Goal: Task Accomplishment & Management: Manage account settings

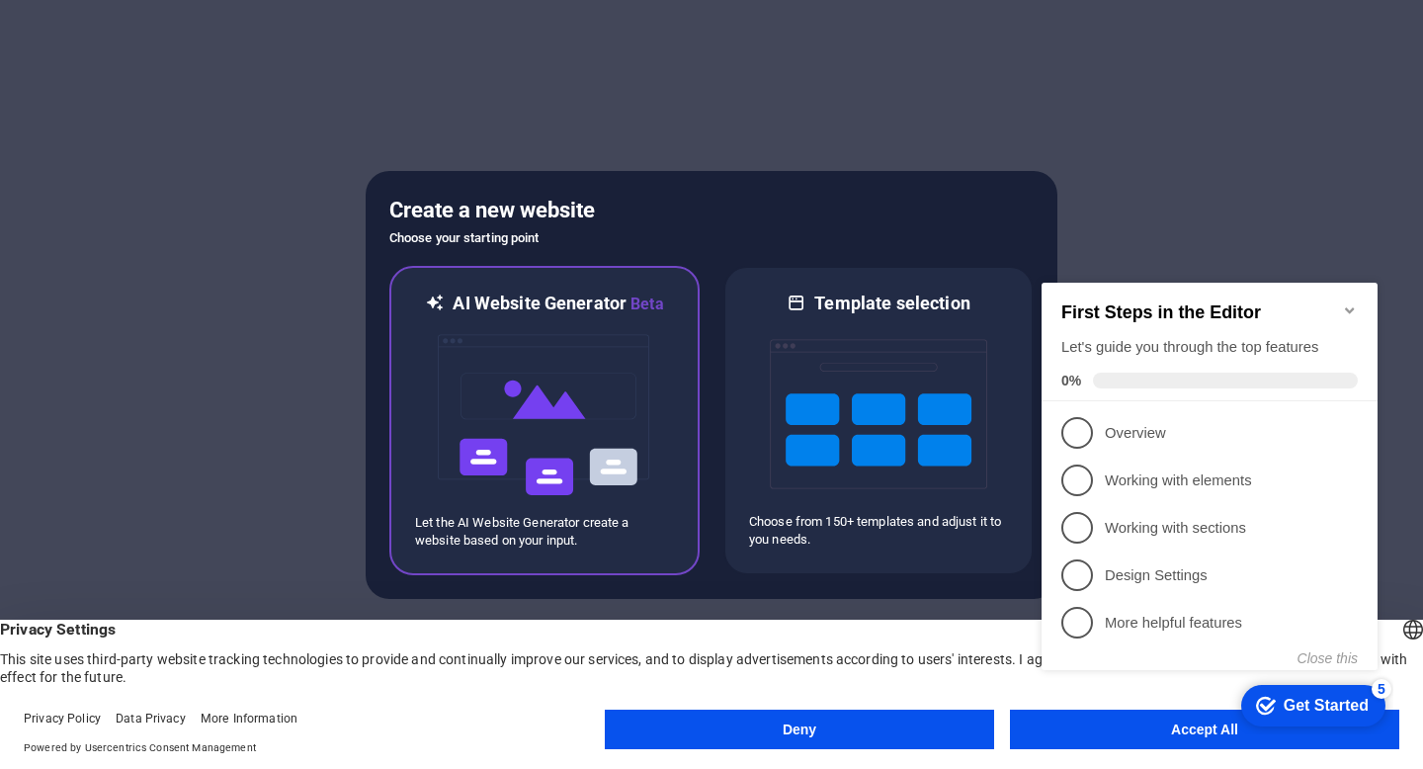
click at [613, 433] on img at bounding box center [544, 415] width 217 height 198
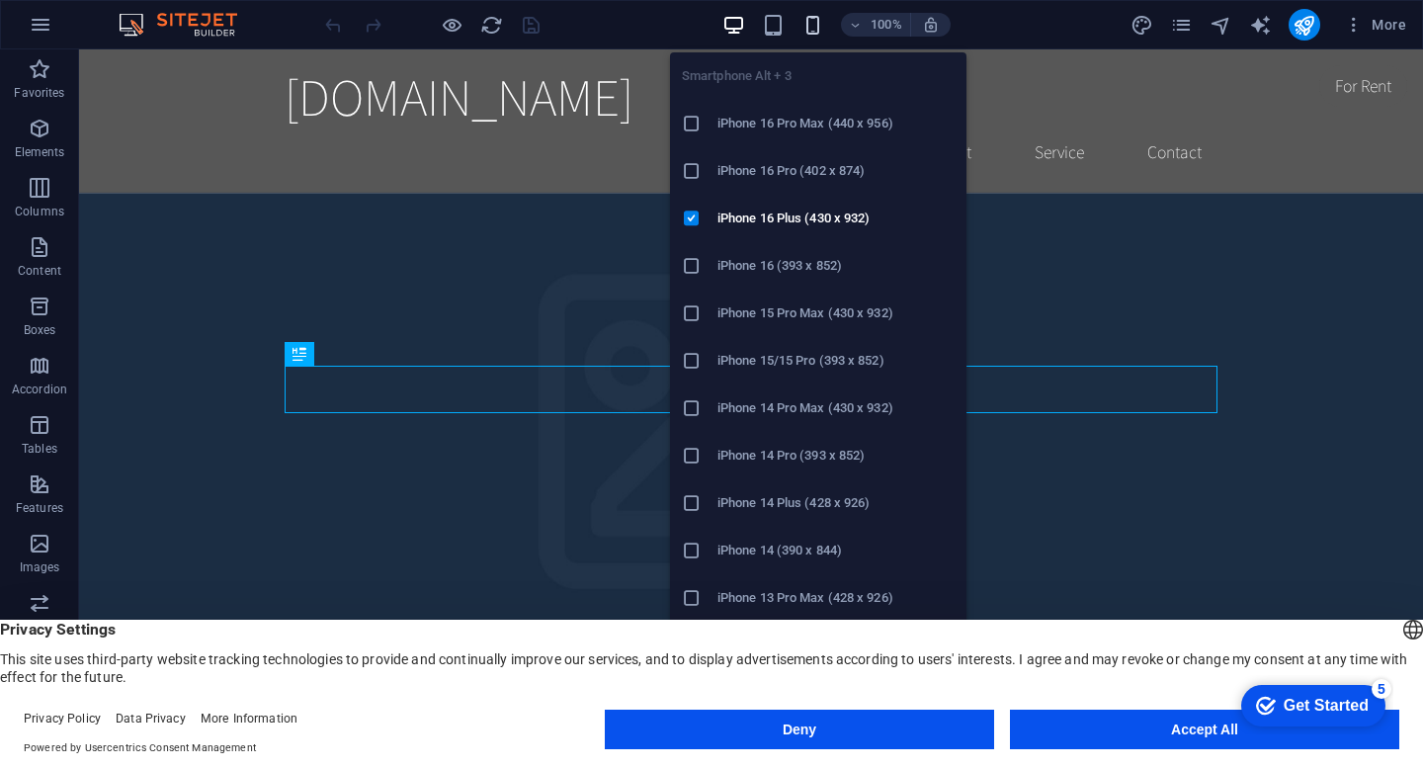
click at [804, 27] on icon "button" at bounding box center [812, 25] width 23 height 23
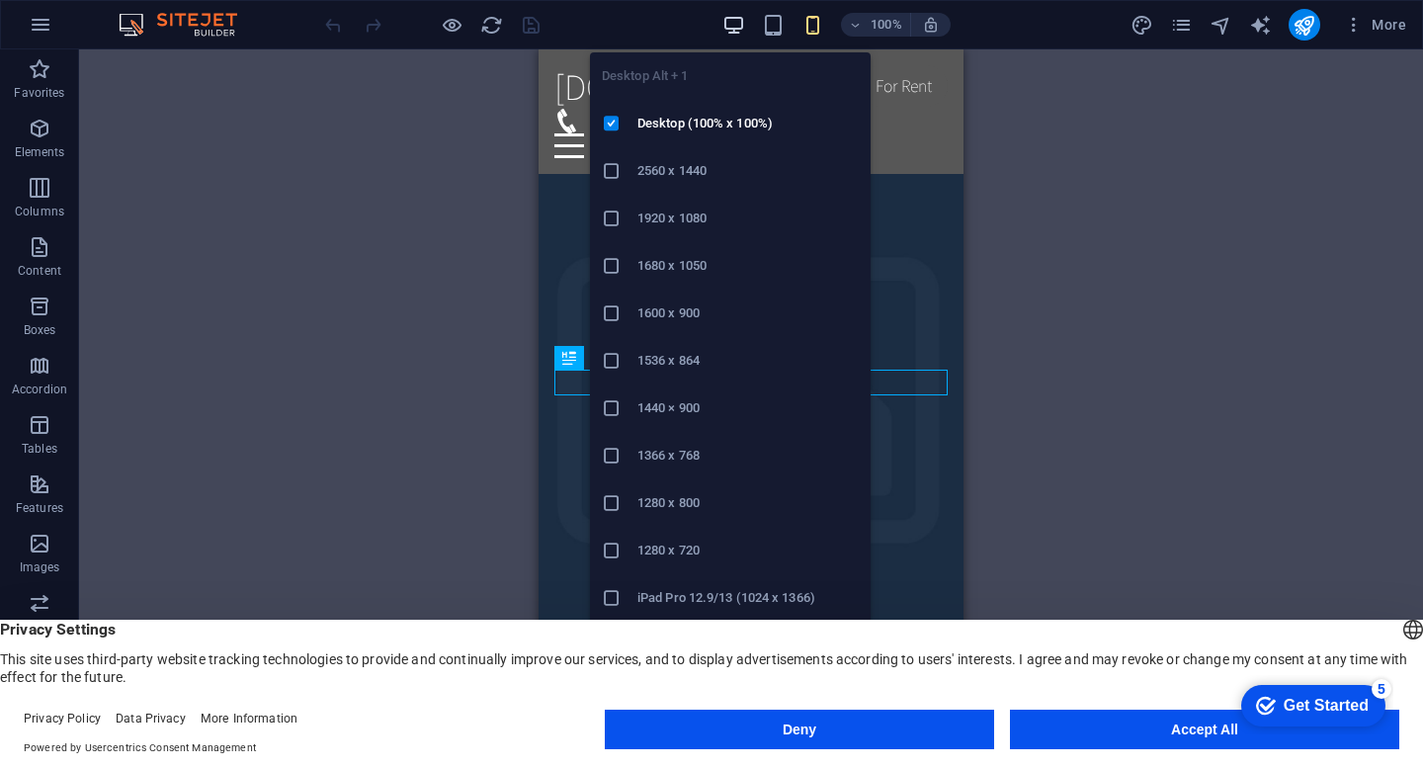
click at [744, 26] on icon "button" at bounding box center [733, 25] width 23 height 23
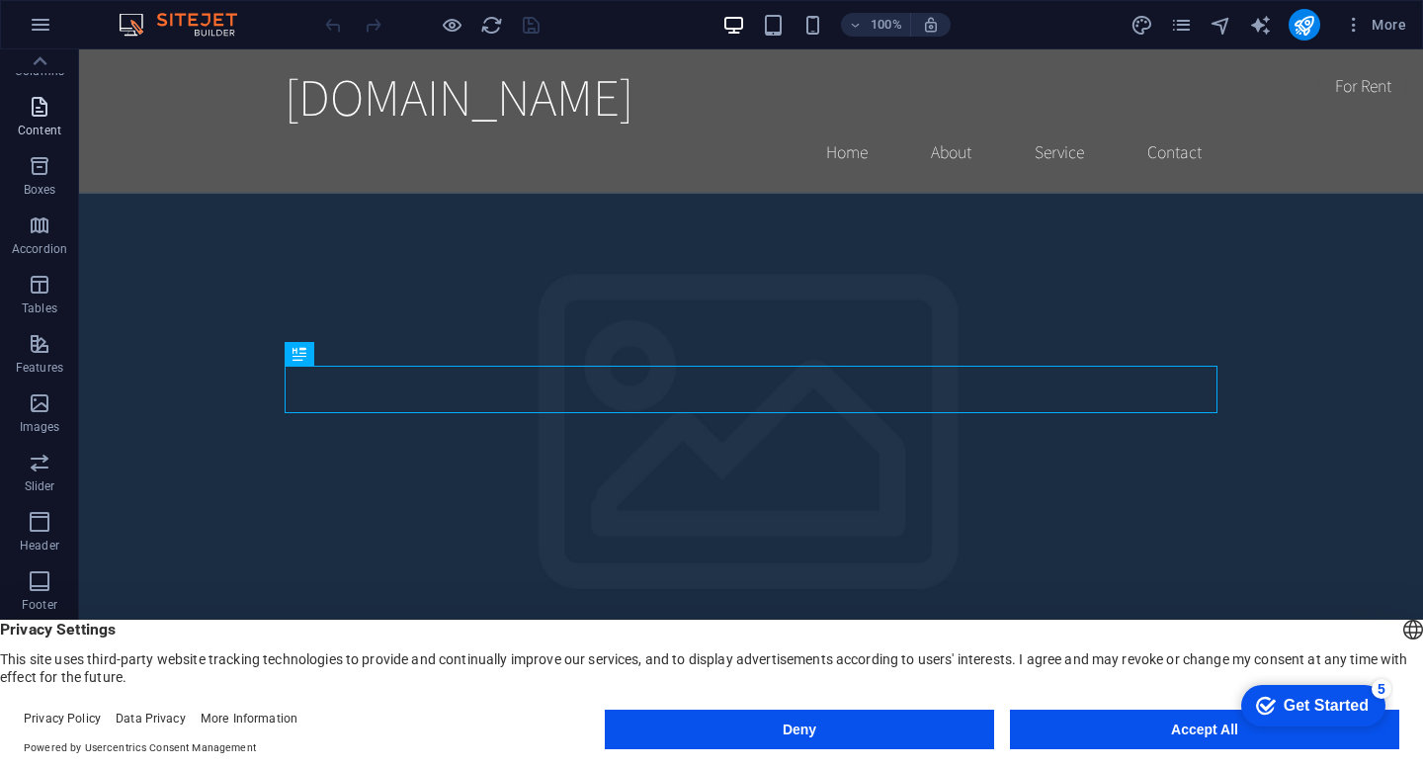
scroll to position [202, 0]
click at [38, 11] on button "button" at bounding box center [40, 24] width 47 height 47
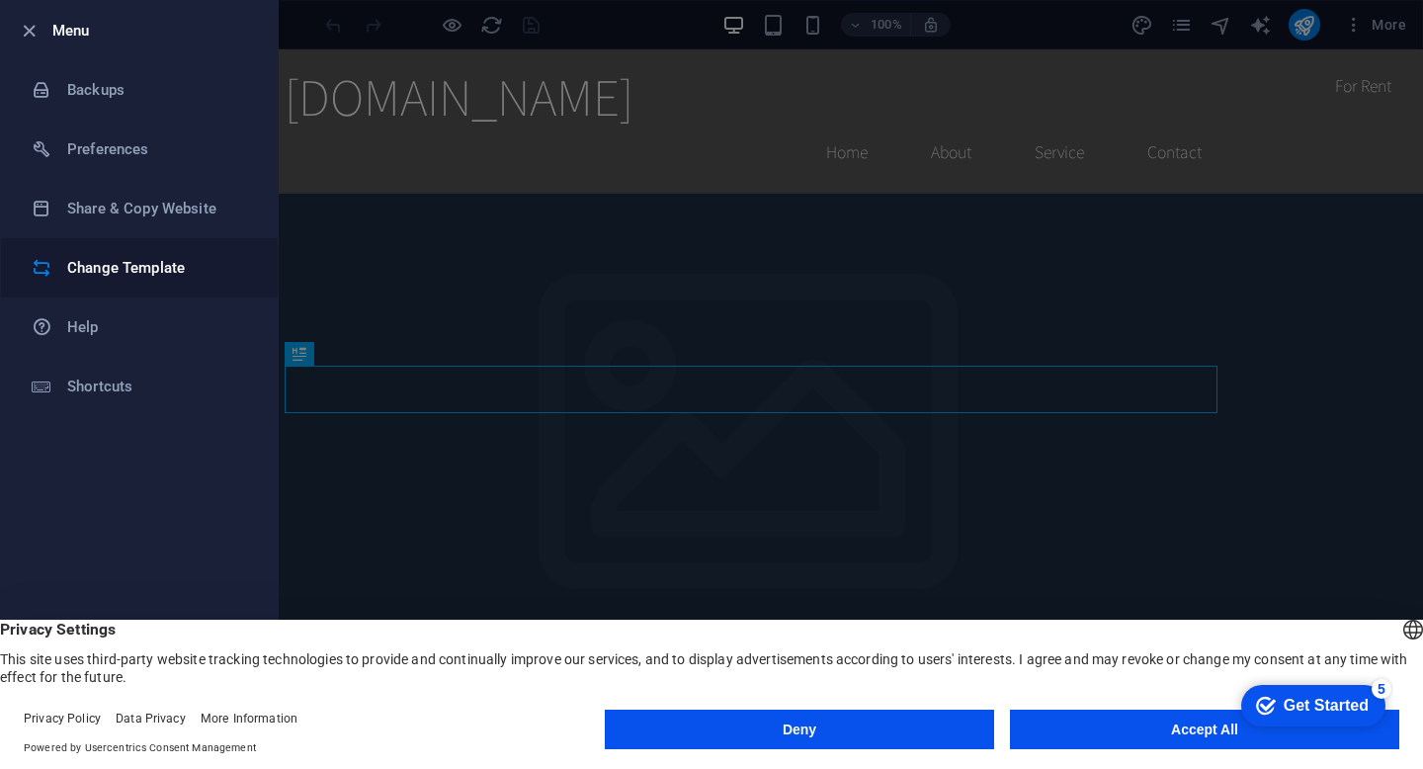
click at [113, 268] on h6 "Change Template" at bounding box center [158, 268] width 183 height 24
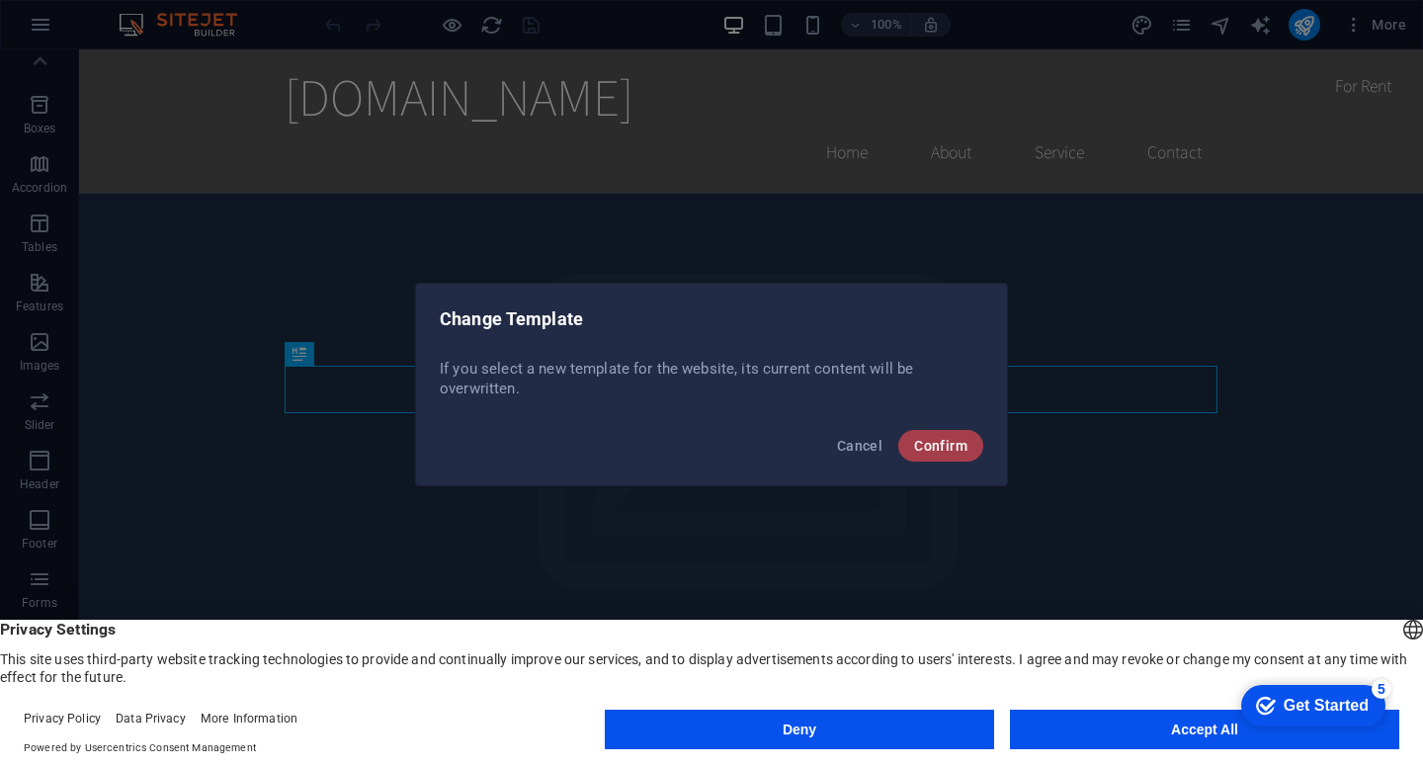
click at [944, 438] on span "Confirm" at bounding box center [940, 446] width 53 height 16
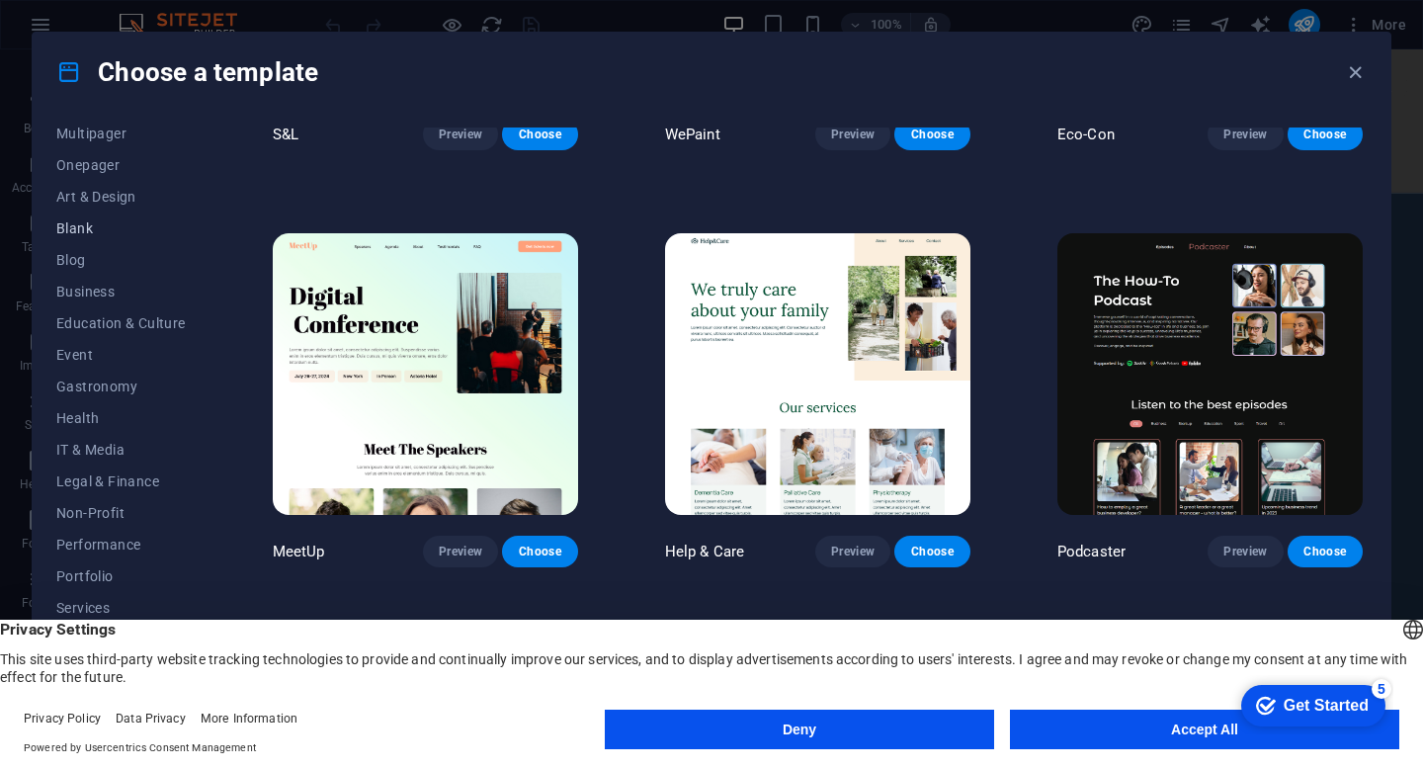
scroll to position [206, 0]
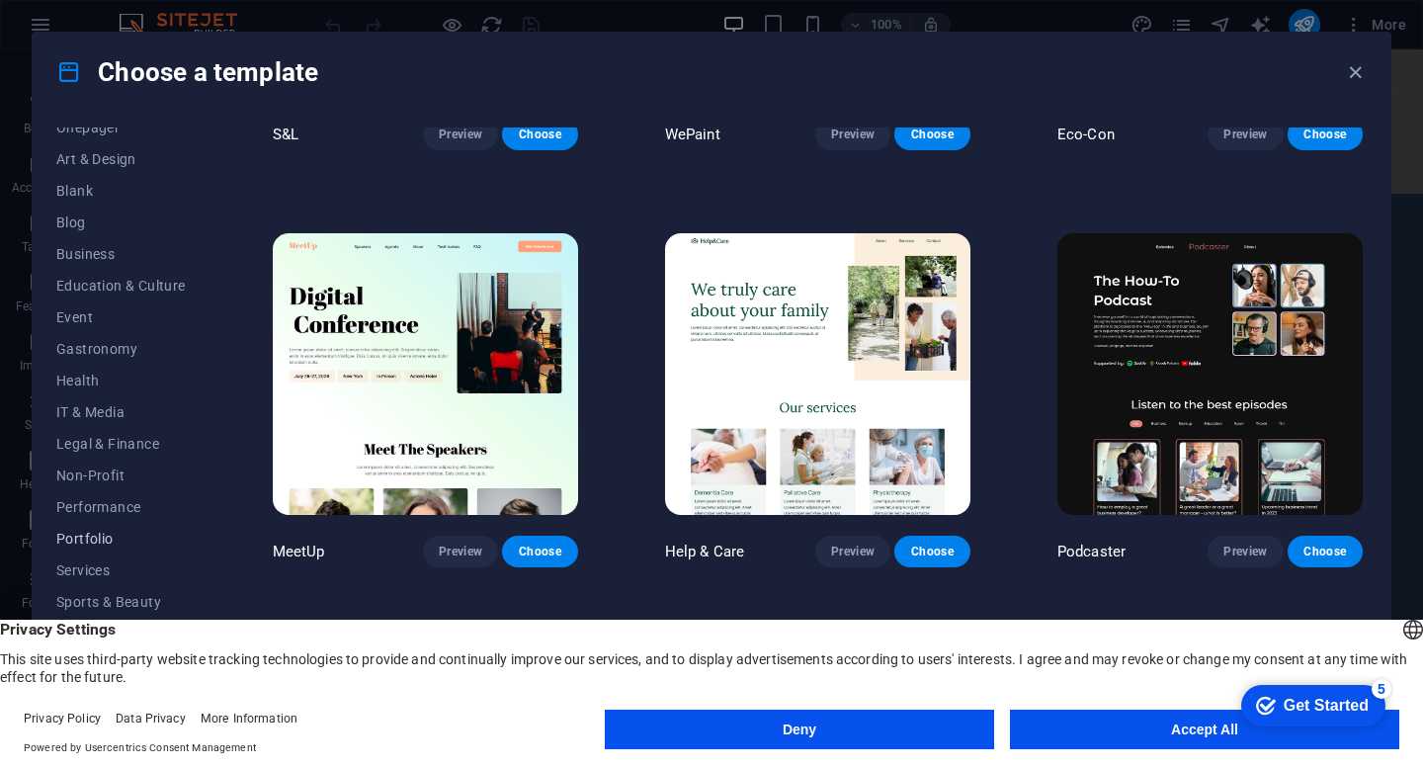
click at [120, 542] on span "Portfolio" at bounding box center [120, 539] width 129 height 16
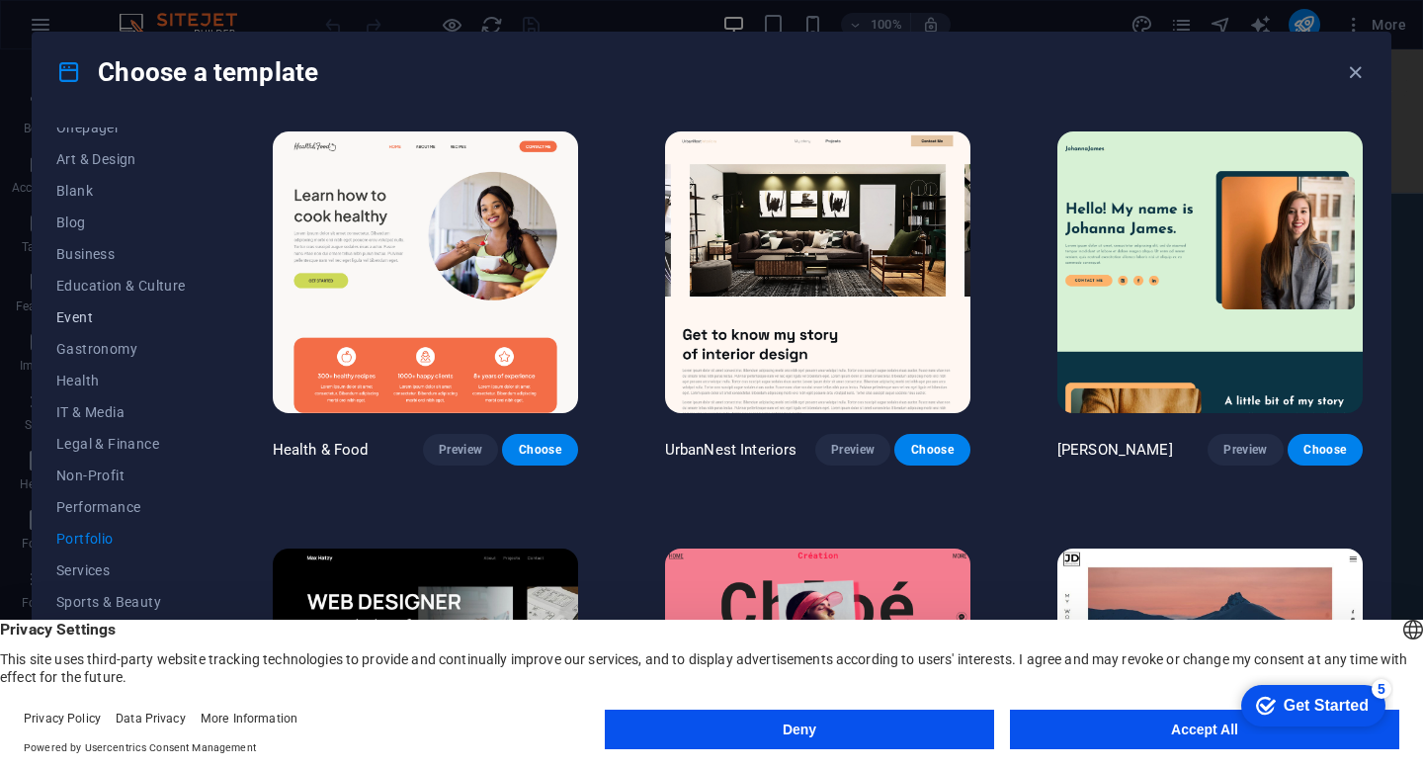
click at [104, 329] on button "Event" at bounding box center [120, 317] width 129 height 32
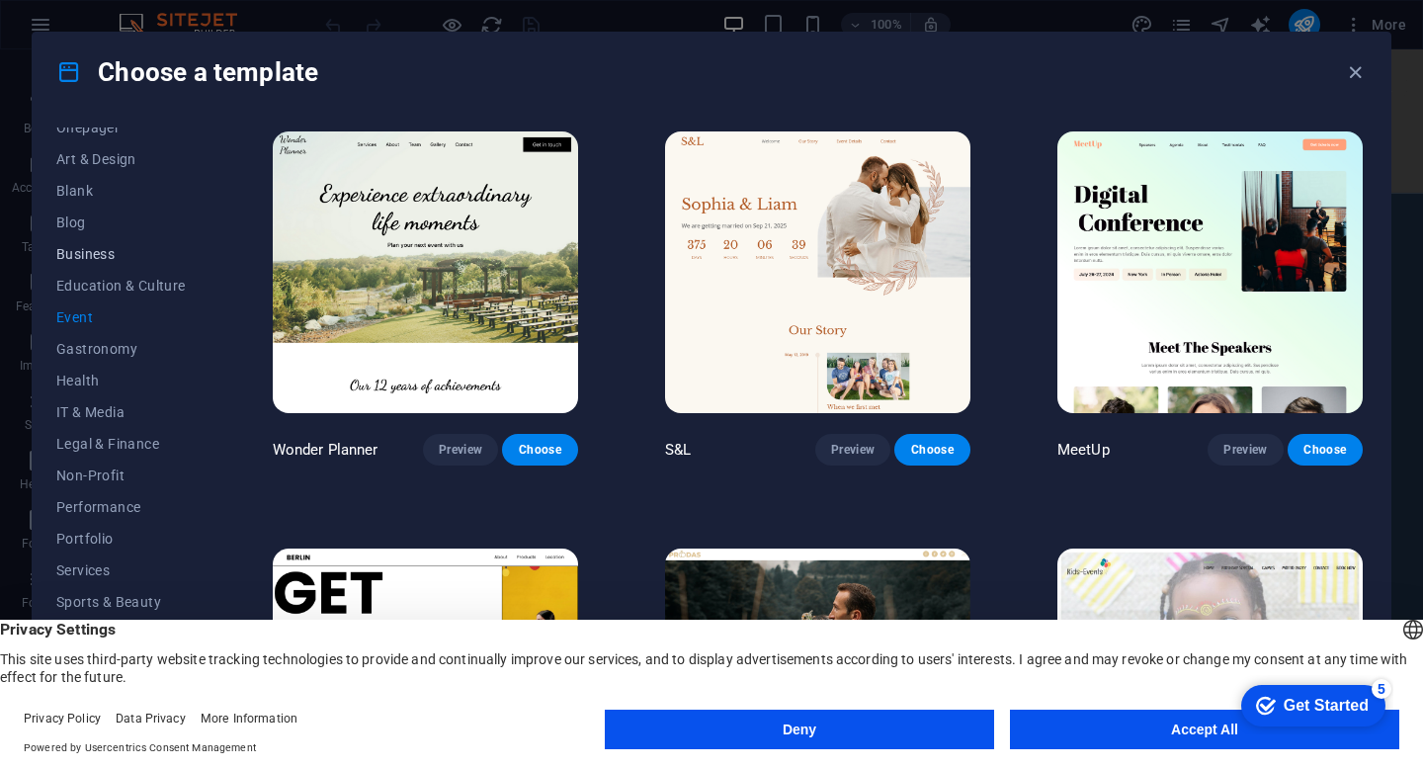
click at [101, 240] on button "Business" at bounding box center [120, 254] width 129 height 32
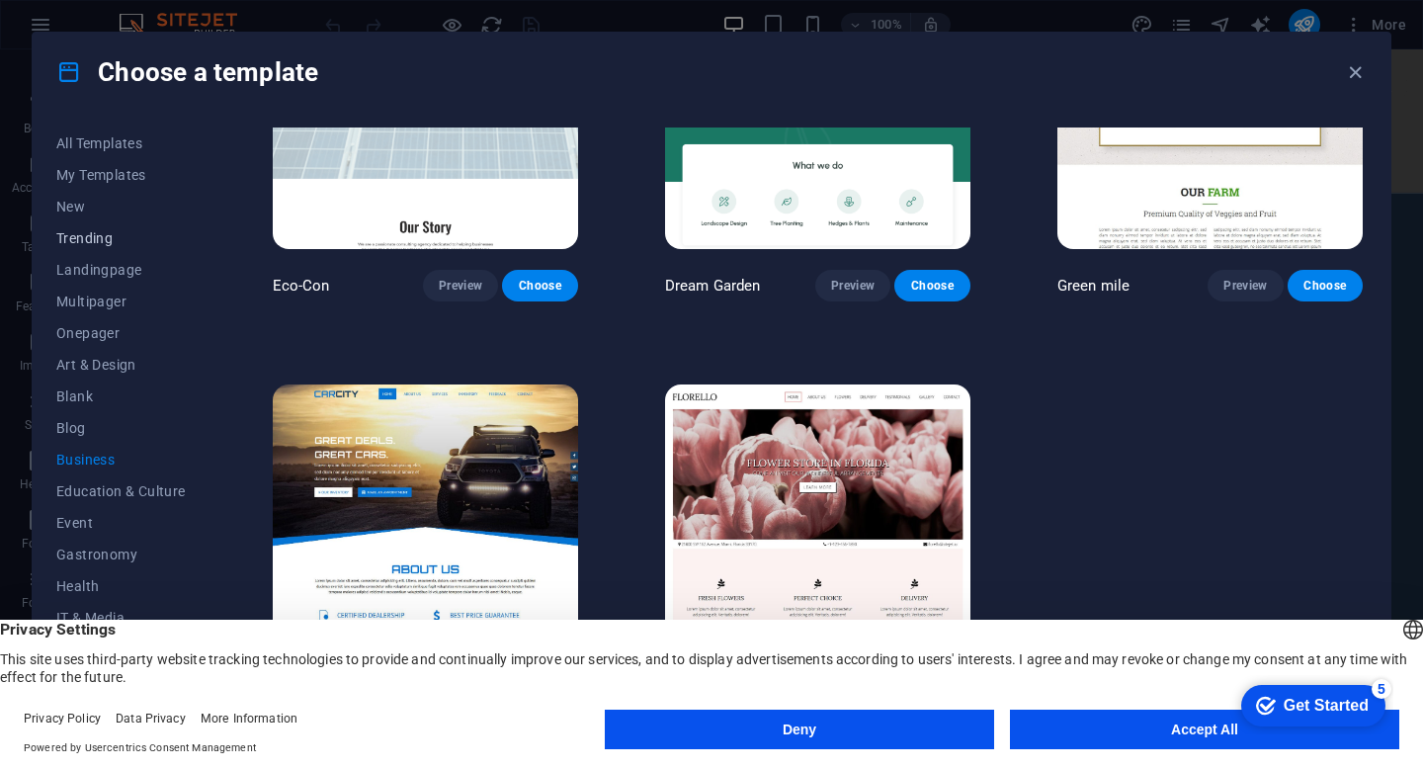
click at [108, 225] on button "Trending" at bounding box center [120, 238] width 129 height 32
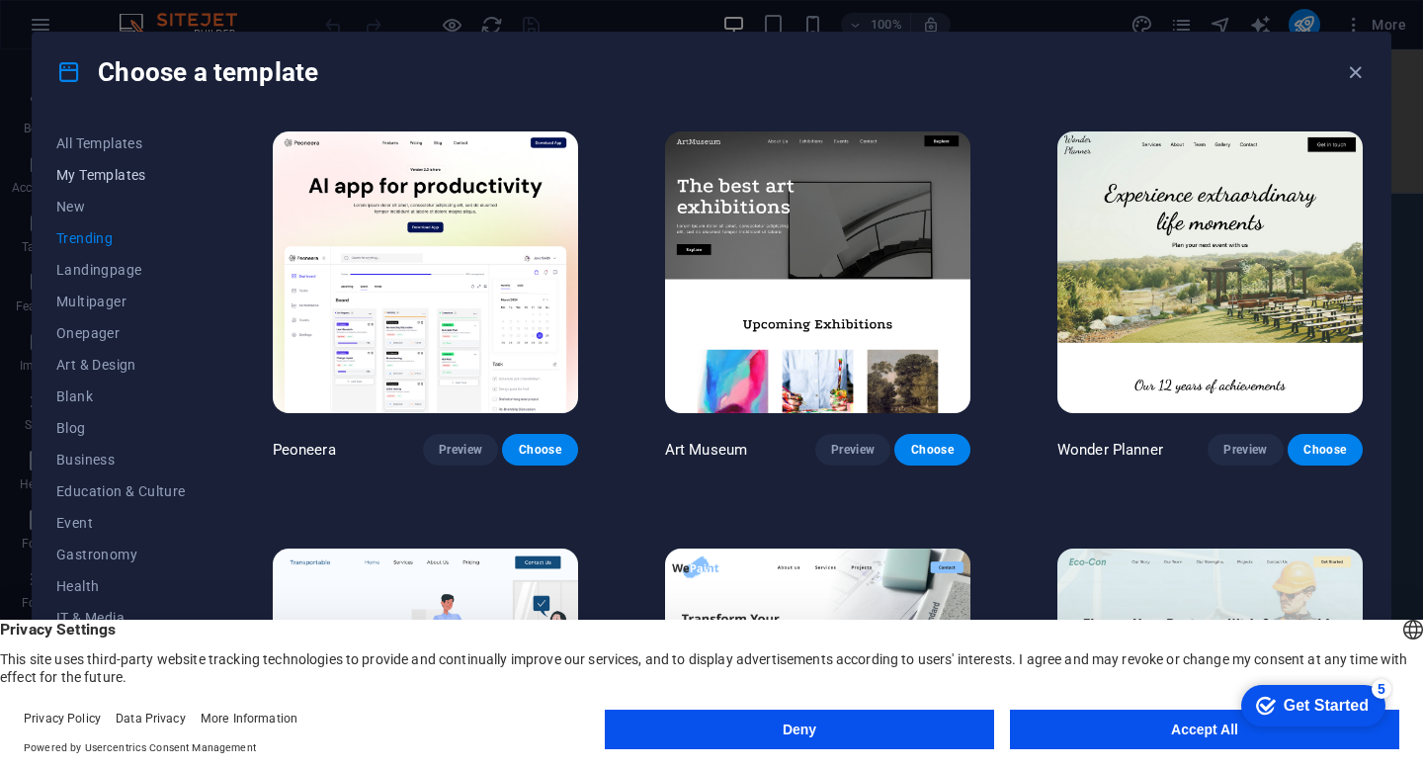
click at [132, 188] on button "My Templates" at bounding box center [120, 175] width 129 height 32
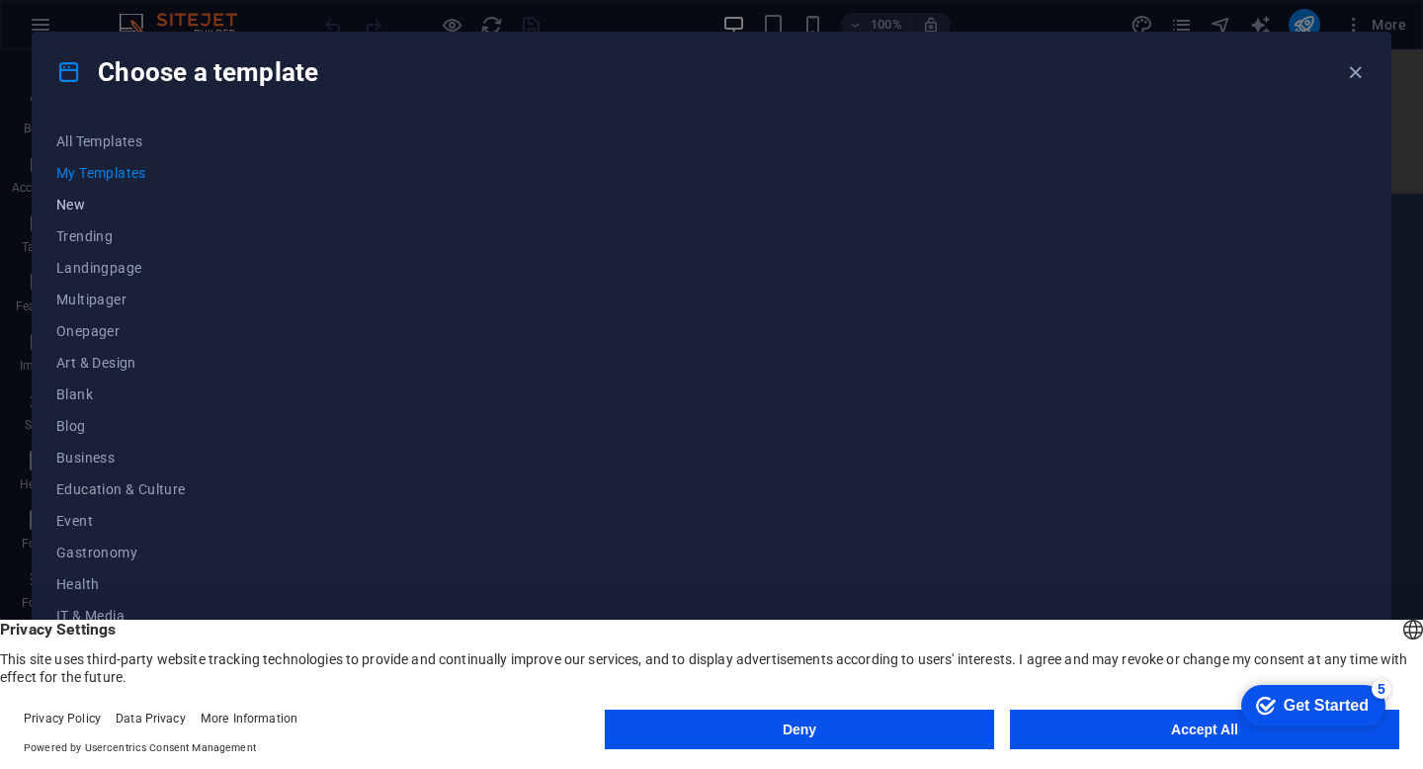
click at [107, 198] on span "New" at bounding box center [120, 205] width 129 height 16
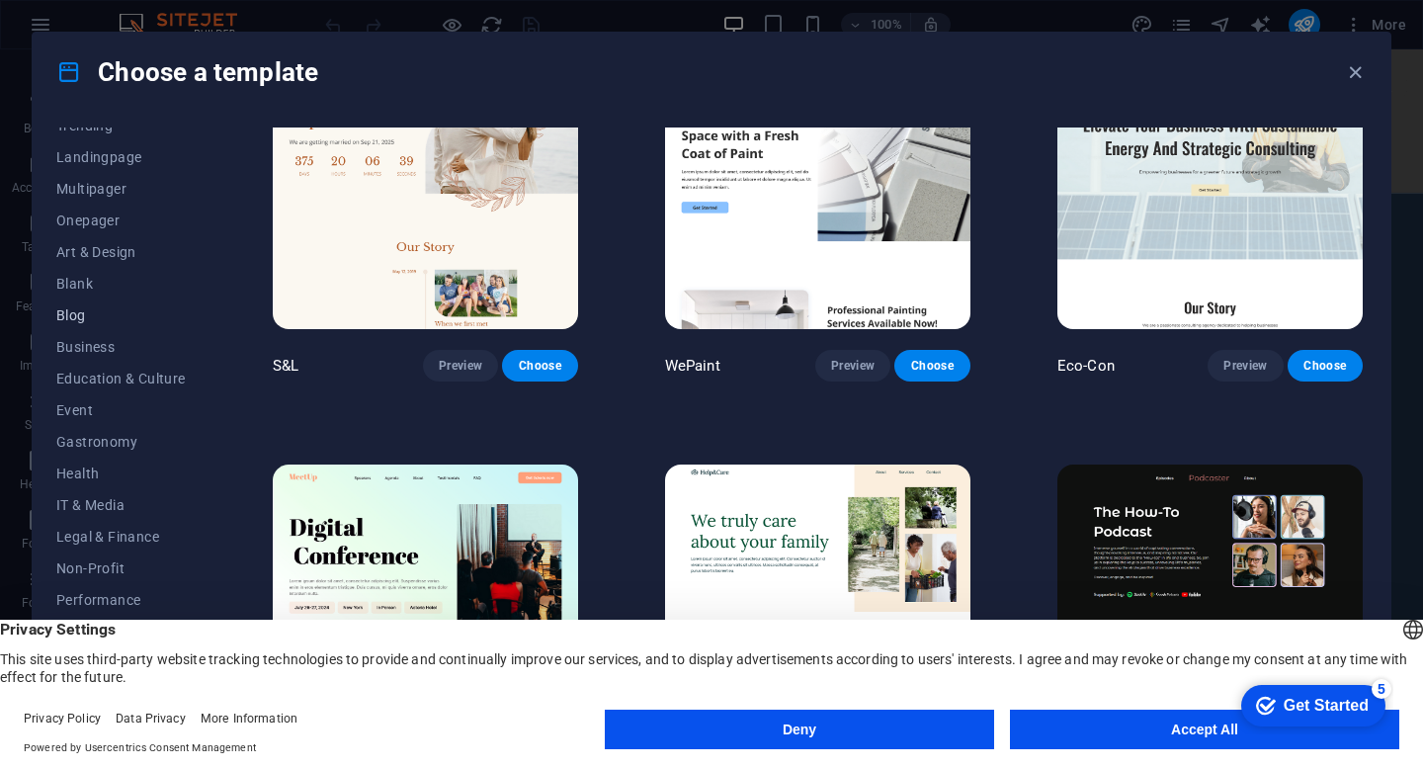
scroll to position [114, 0]
click at [138, 448] on span "Gastronomy" at bounding box center [120, 441] width 129 height 16
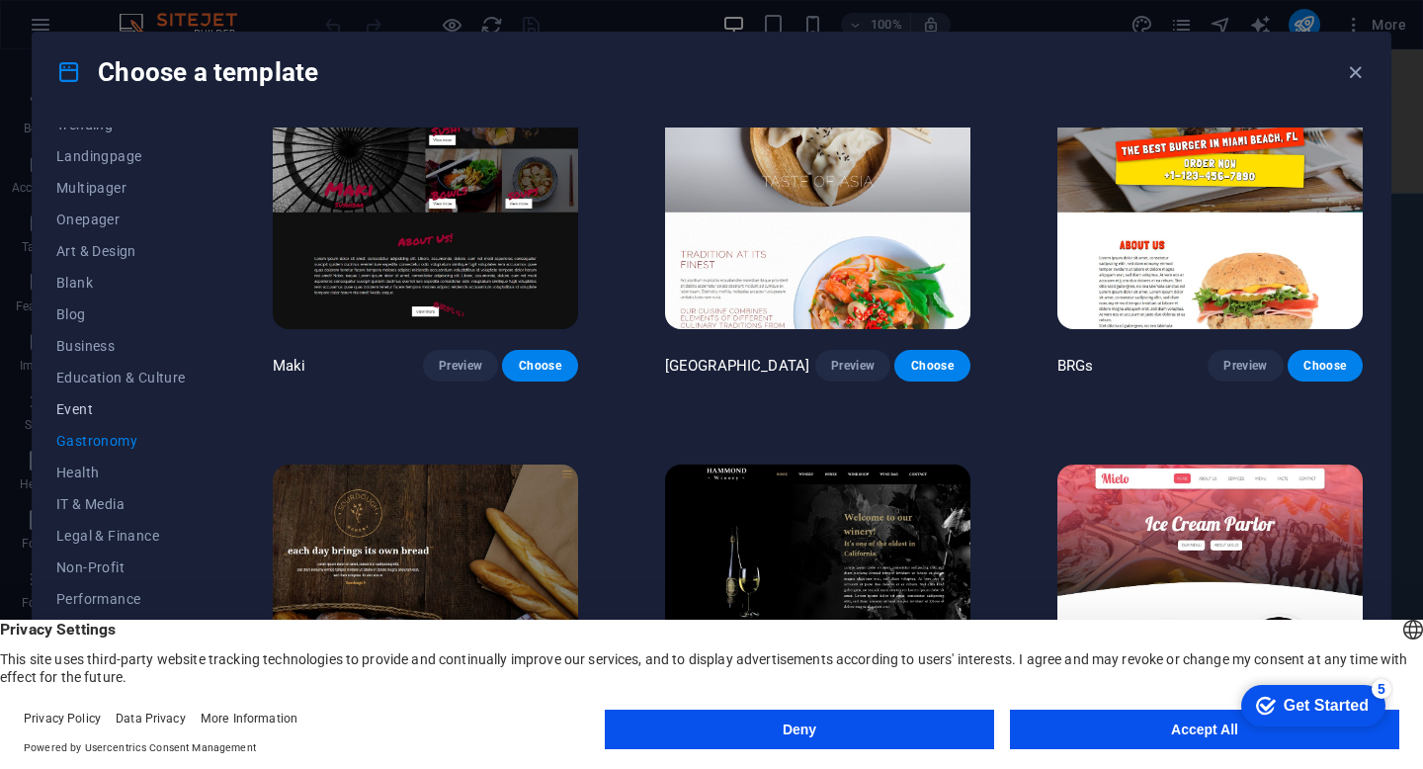
click at [133, 402] on span "Event" at bounding box center [120, 409] width 129 height 16
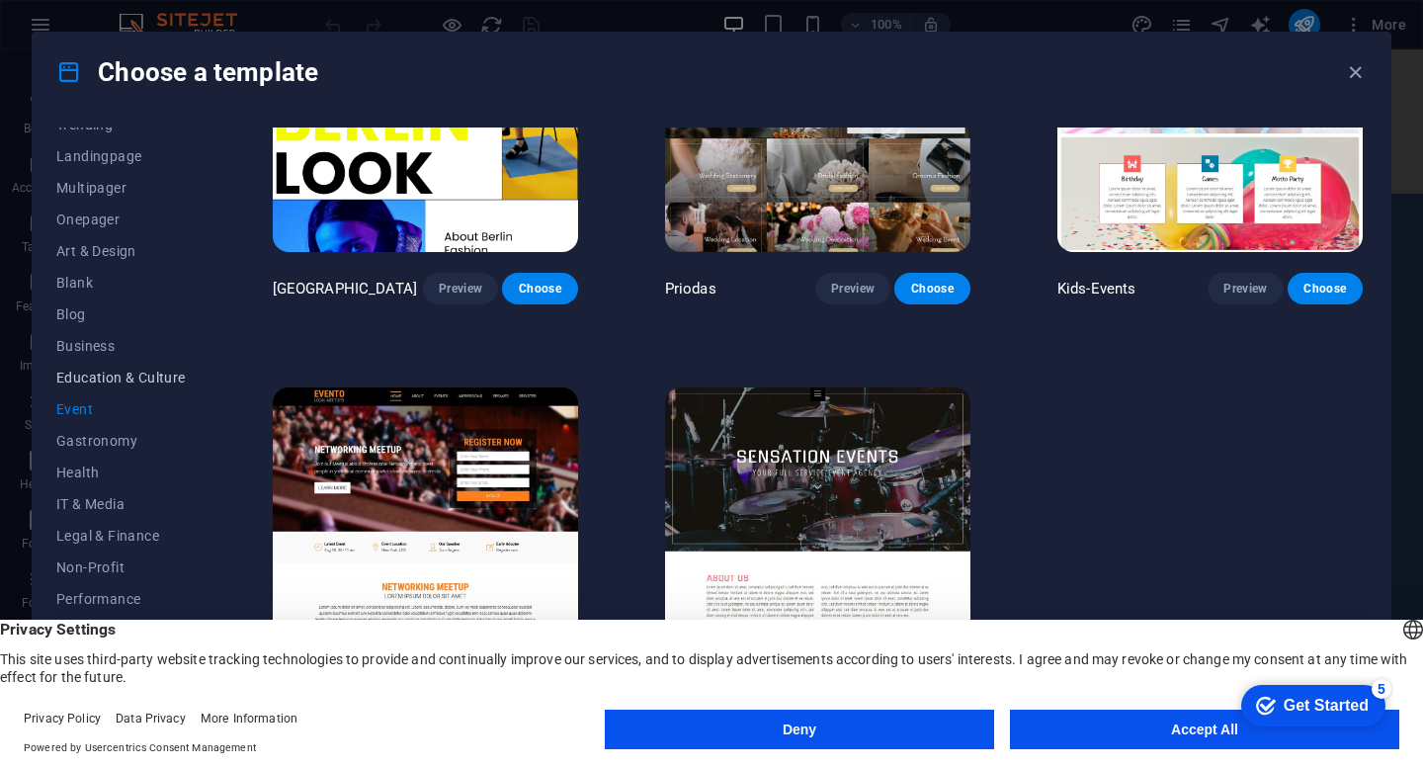
click at [133, 370] on span "Education & Culture" at bounding box center [120, 378] width 129 height 16
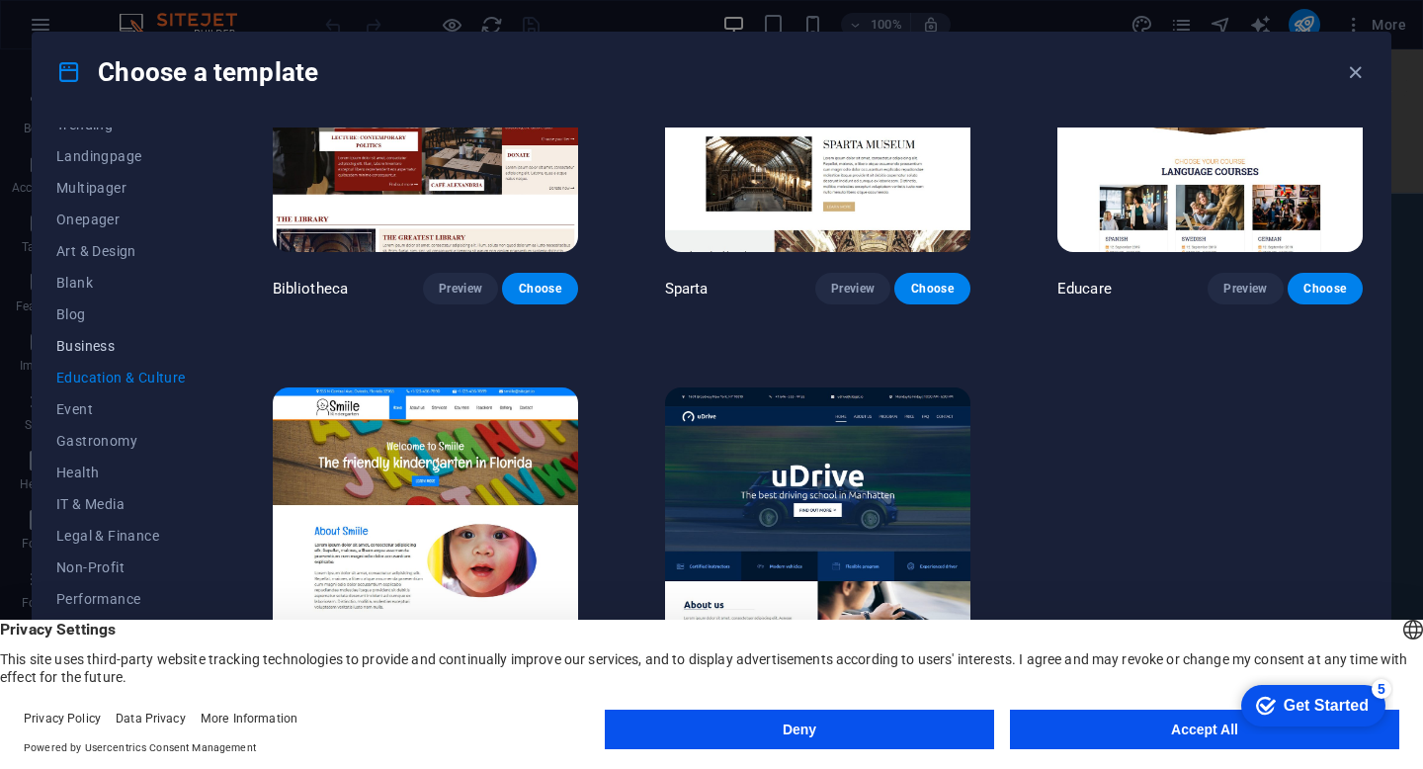
click at [127, 350] on span "Business" at bounding box center [120, 346] width 129 height 16
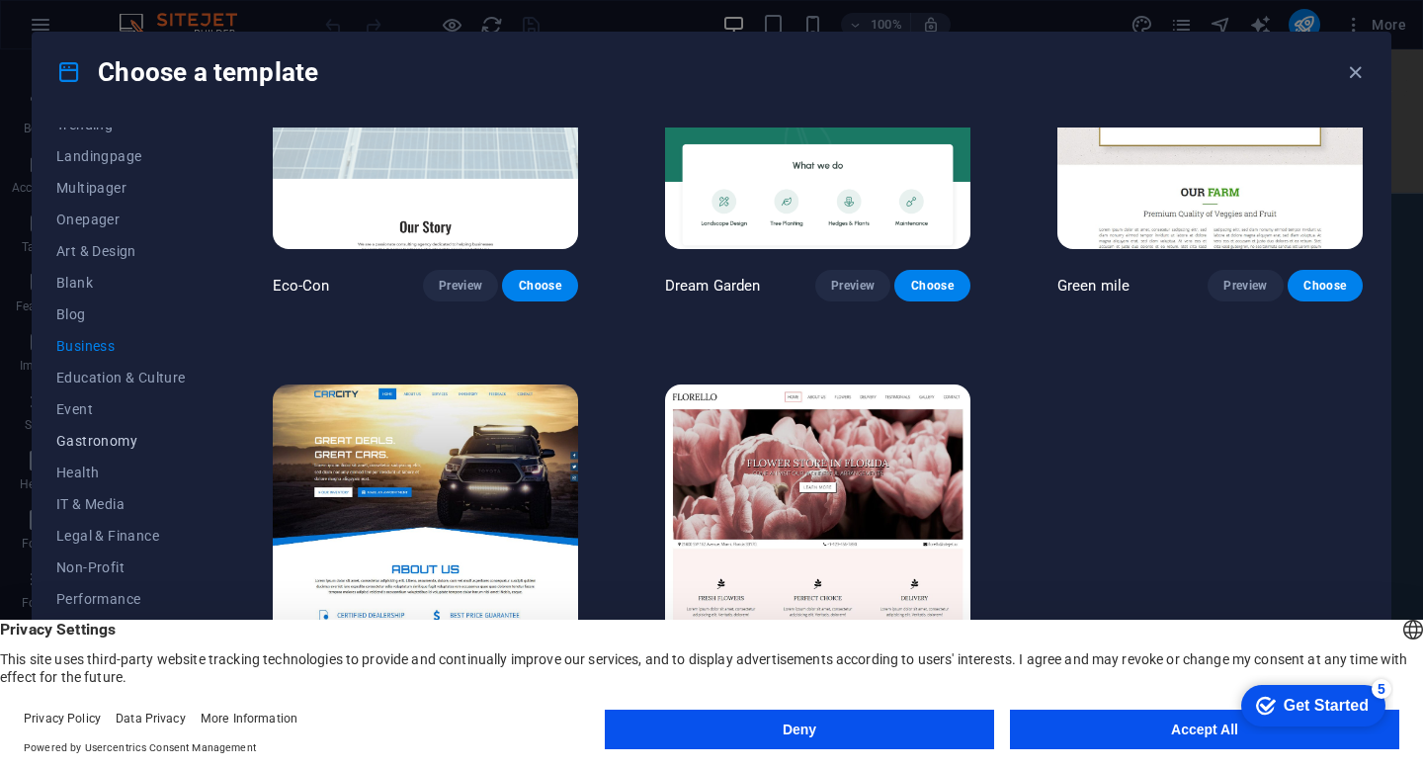
scroll to position [206, 0]
click at [107, 570] on span "Services" at bounding box center [120, 570] width 129 height 16
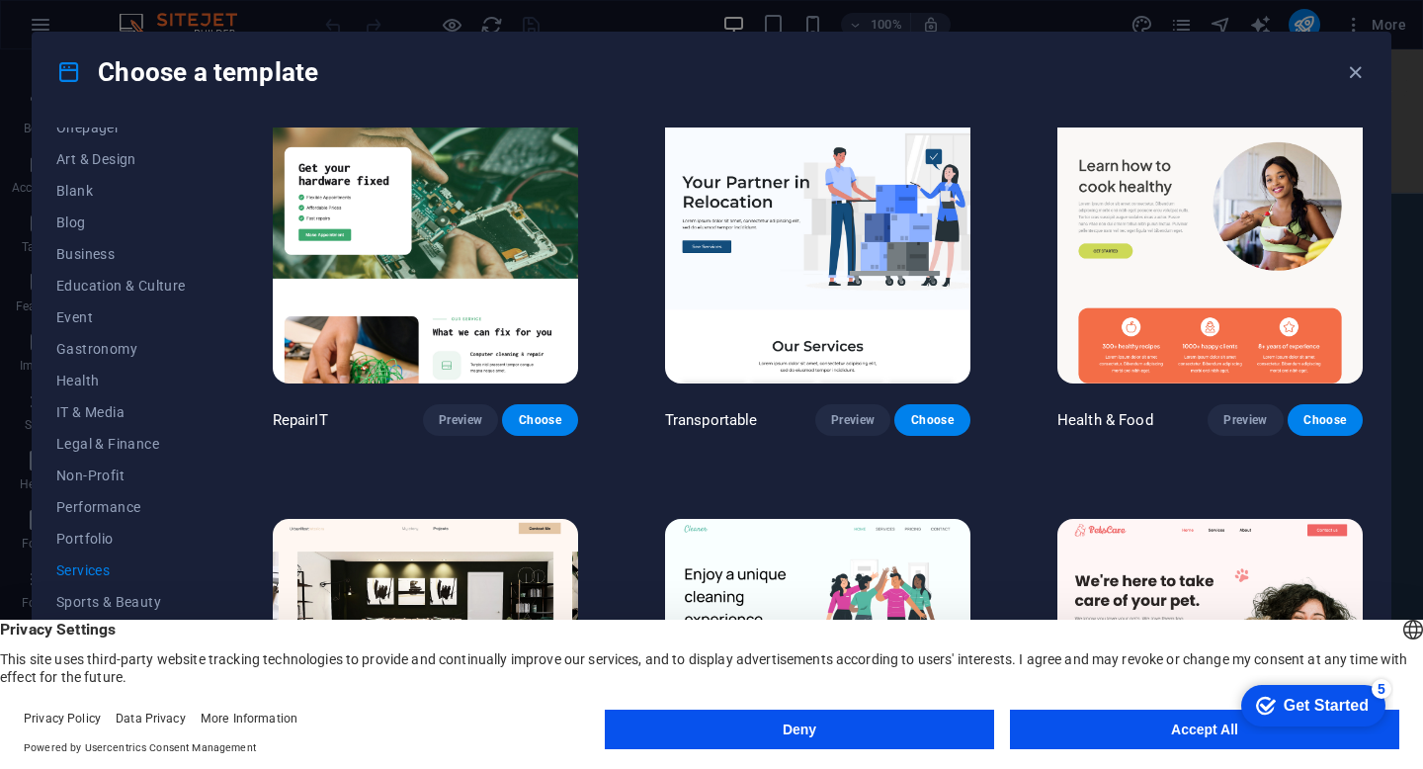
scroll to position [0, 0]
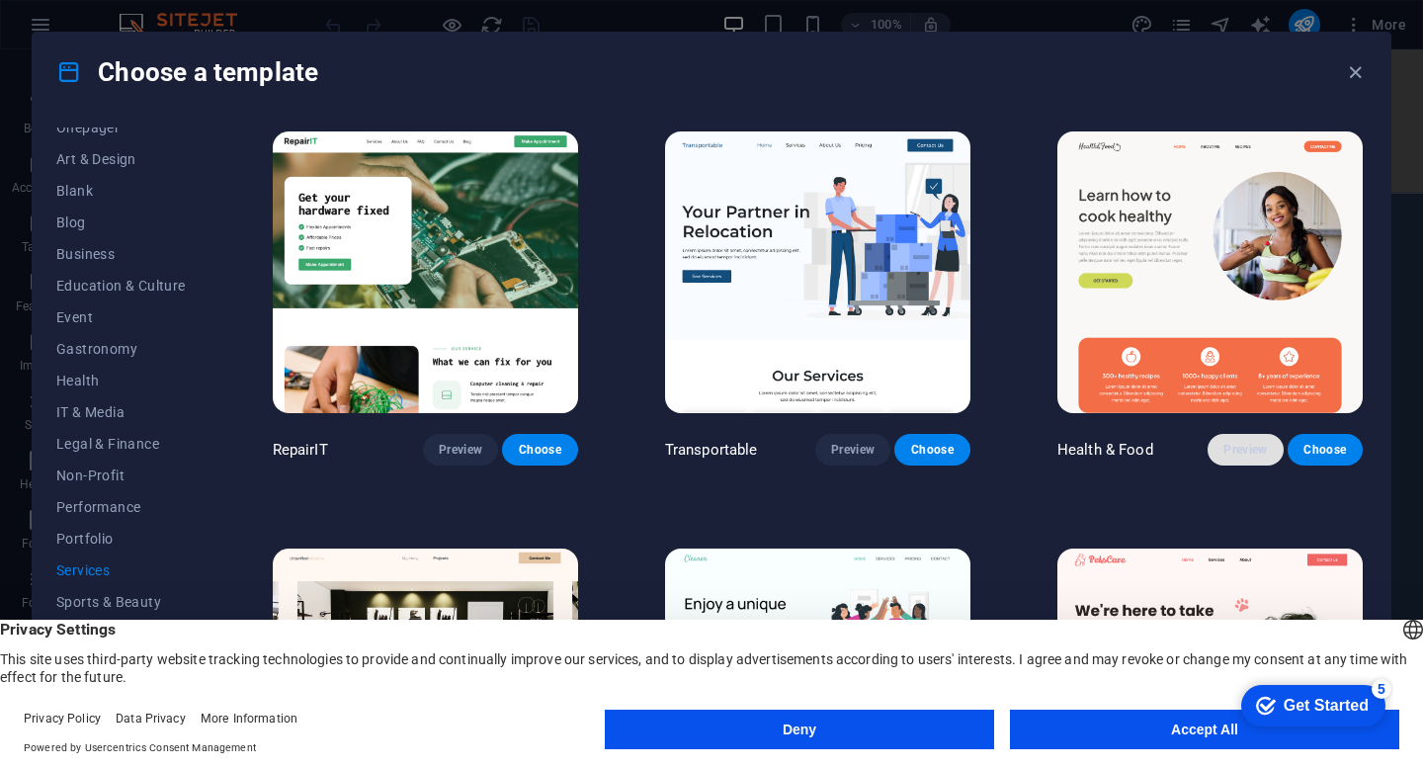
click at [1234, 453] on span "Preview" at bounding box center [1244, 450] width 43 height 16
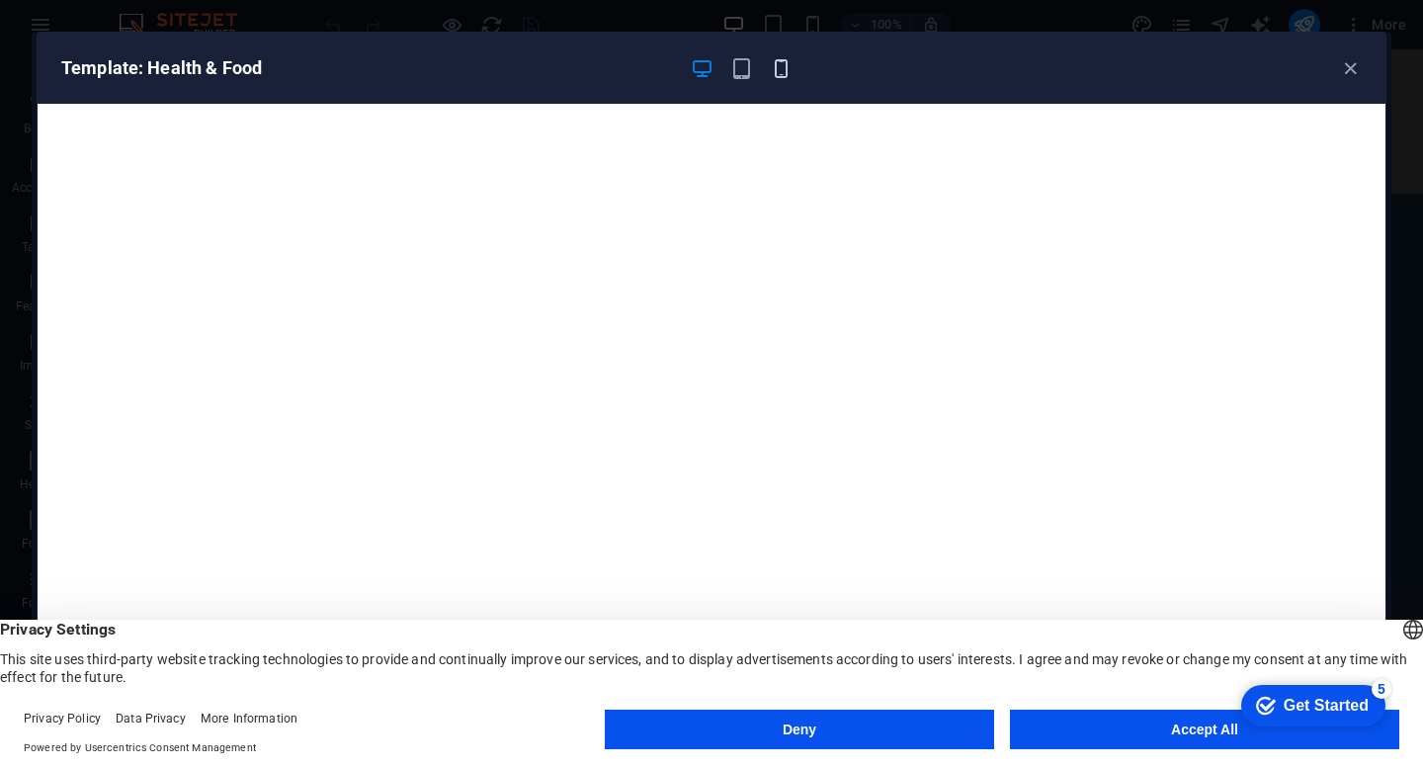
click at [779, 73] on icon "button" at bounding box center [781, 68] width 23 height 23
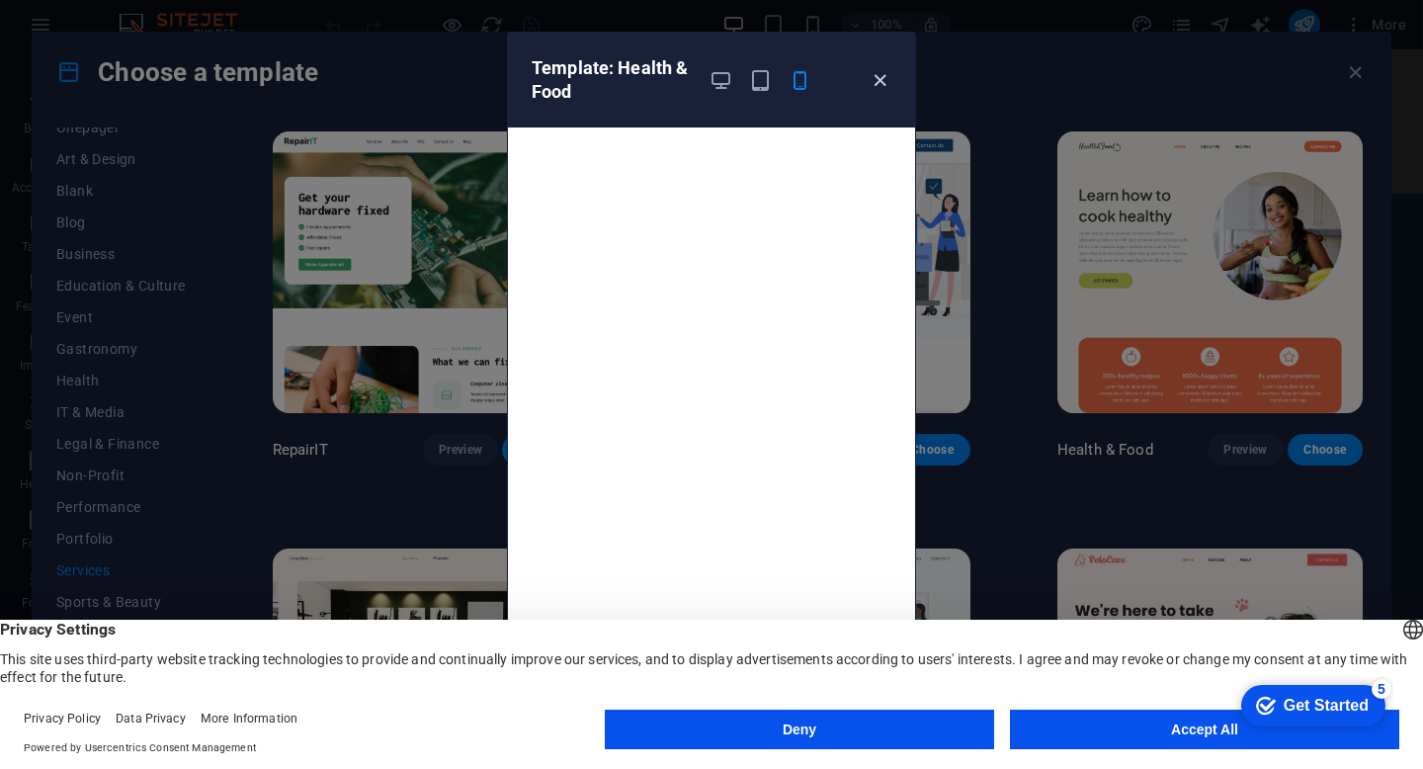
click at [881, 79] on icon "button" at bounding box center [880, 80] width 23 height 23
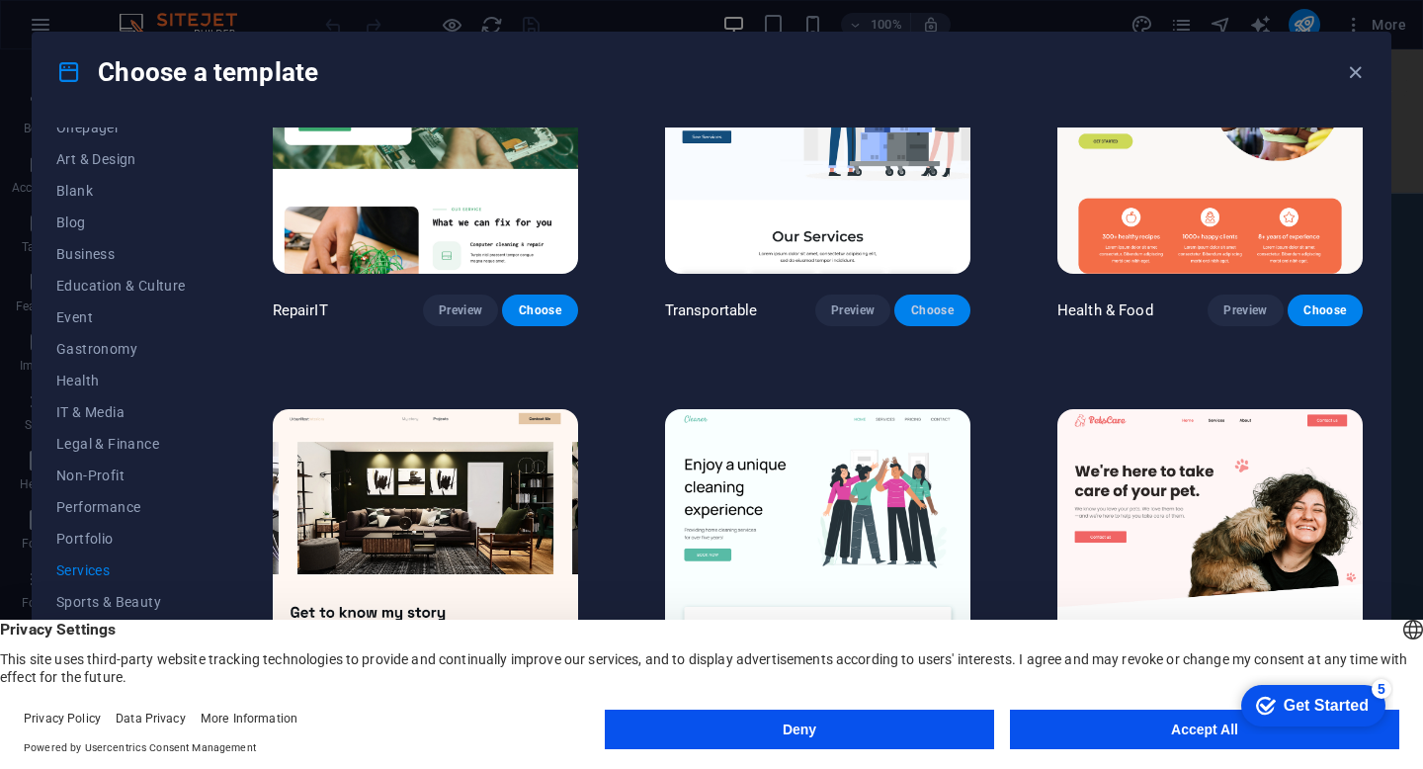
scroll to position [275, 0]
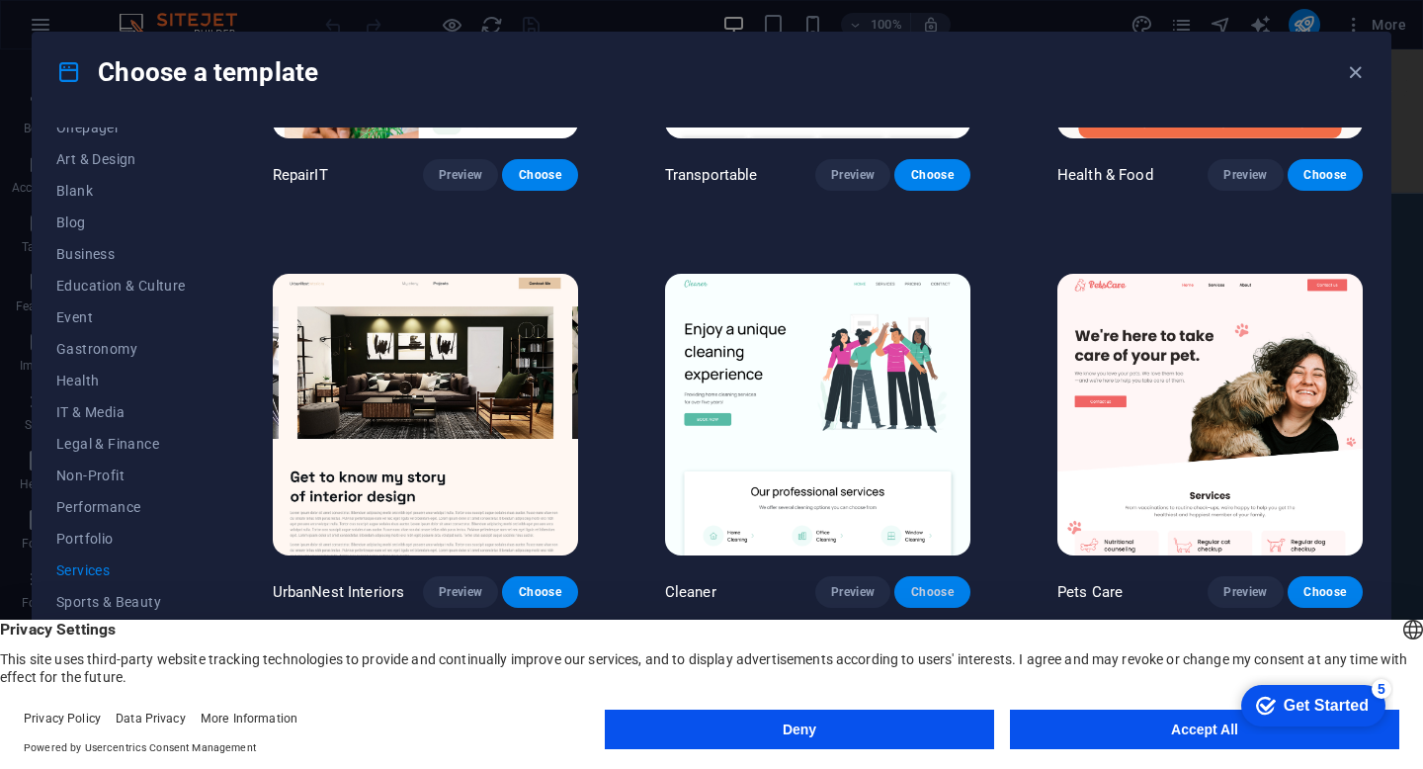
click at [932, 576] on button "Choose" at bounding box center [931, 592] width 75 height 32
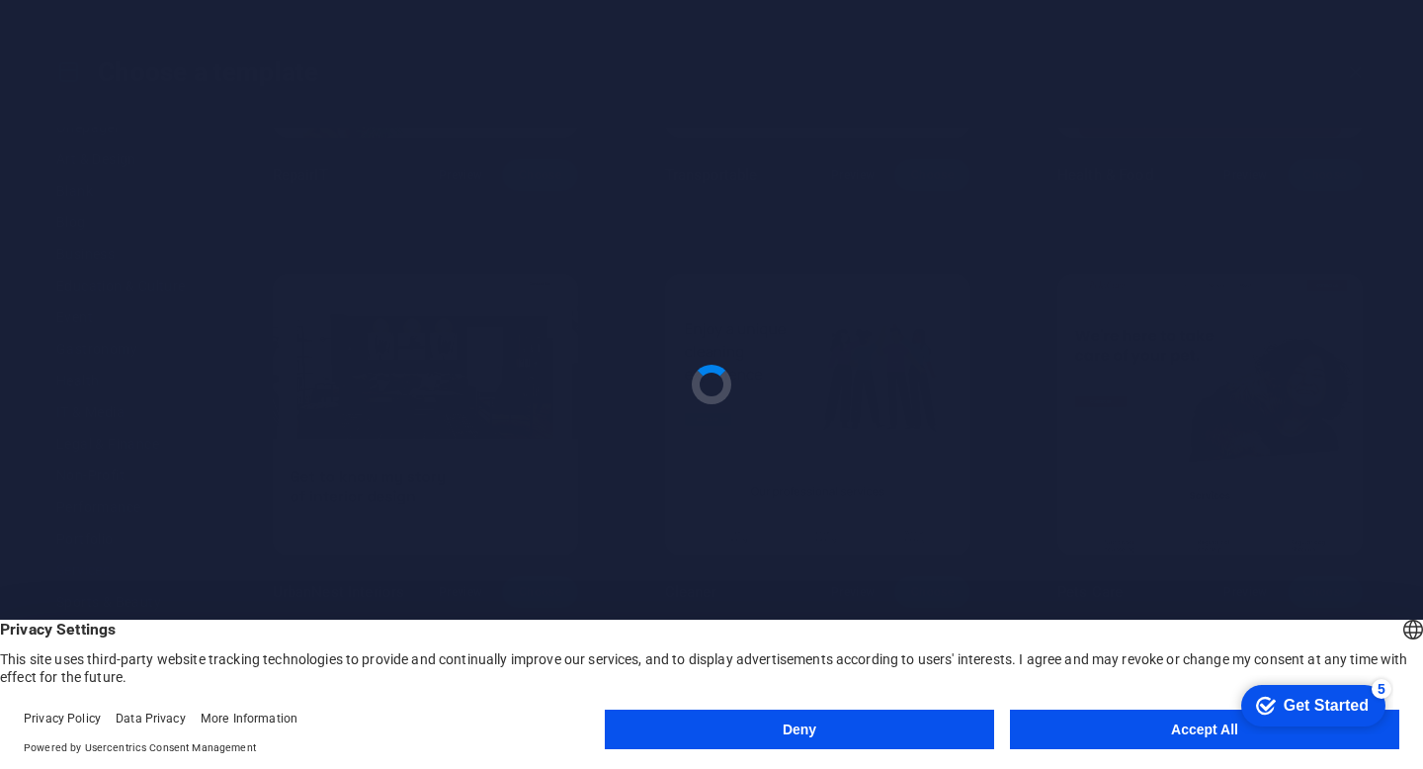
click at [1062, 720] on button "Accept All" at bounding box center [1204, 729] width 389 height 40
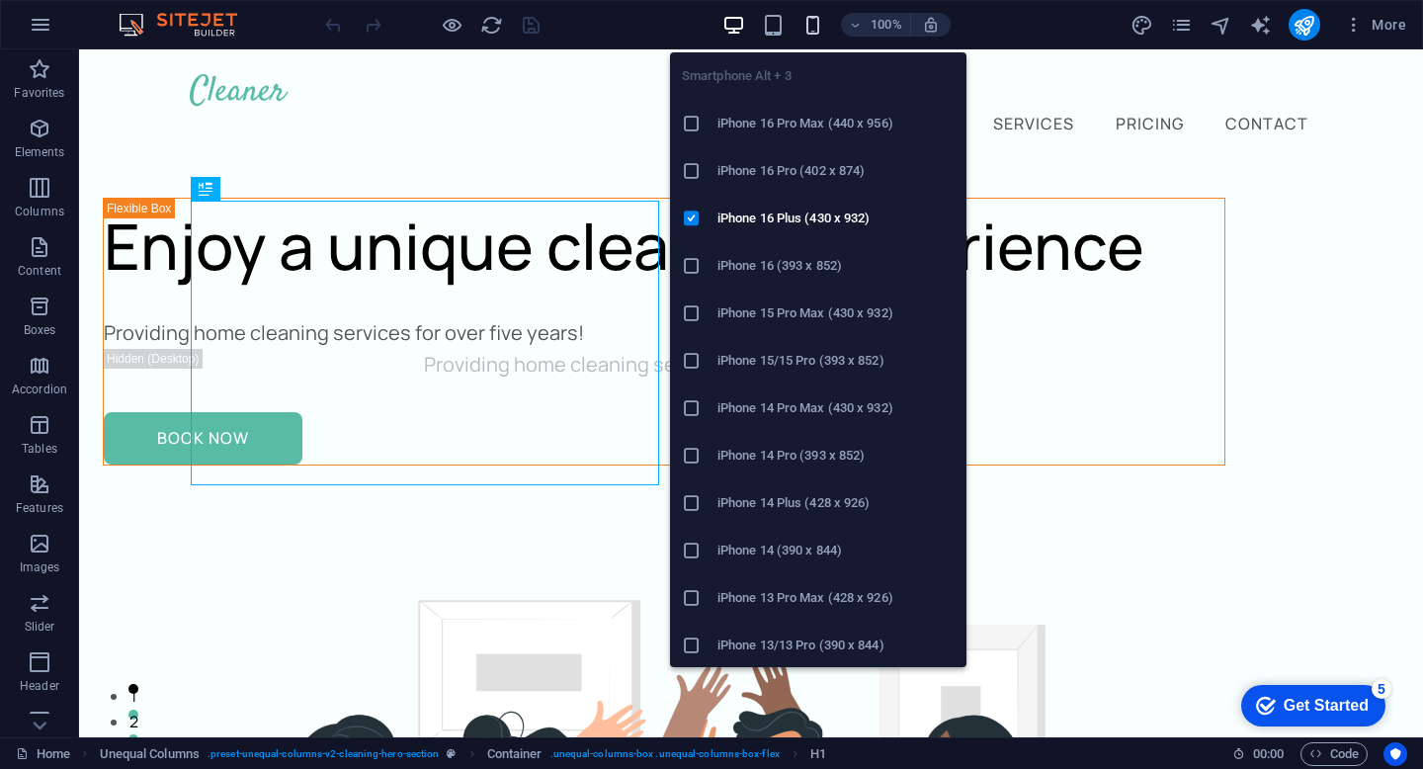
click at [813, 19] on icon "button" at bounding box center [812, 25] width 23 height 23
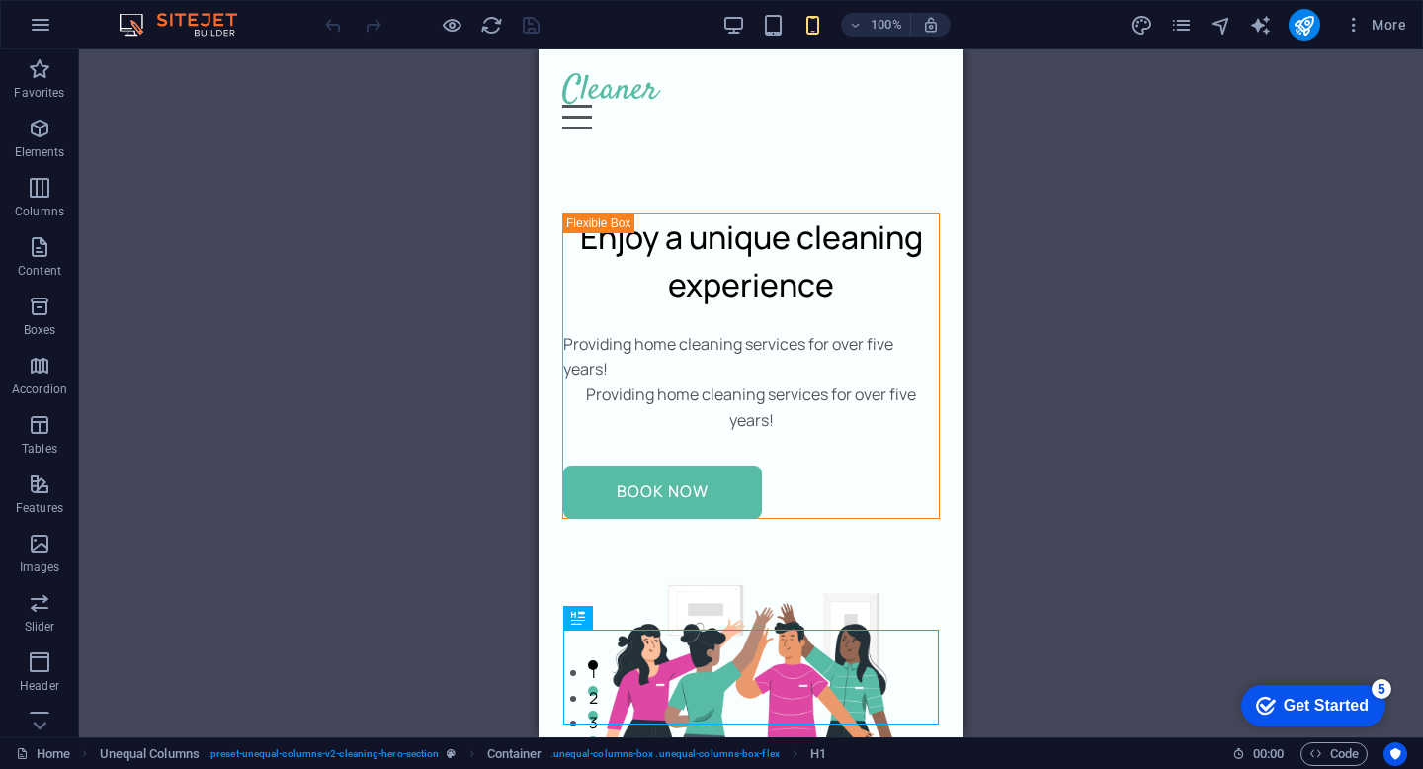
click at [442, 162] on div "Drag here to replace the existing content. Press “Ctrl” if you want to create a…" at bounding box center [751, 393] width 1344 height 688
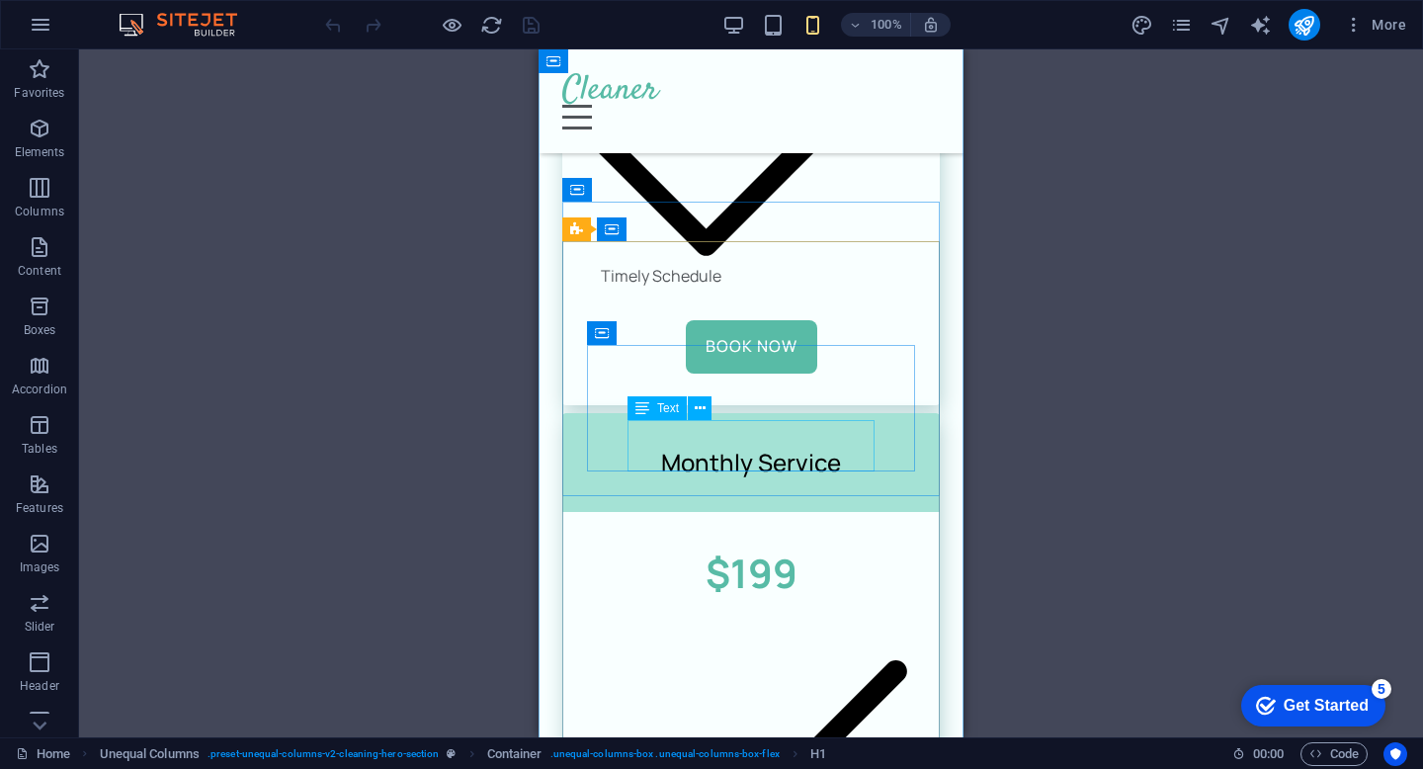
scroll to position [8421, 0]
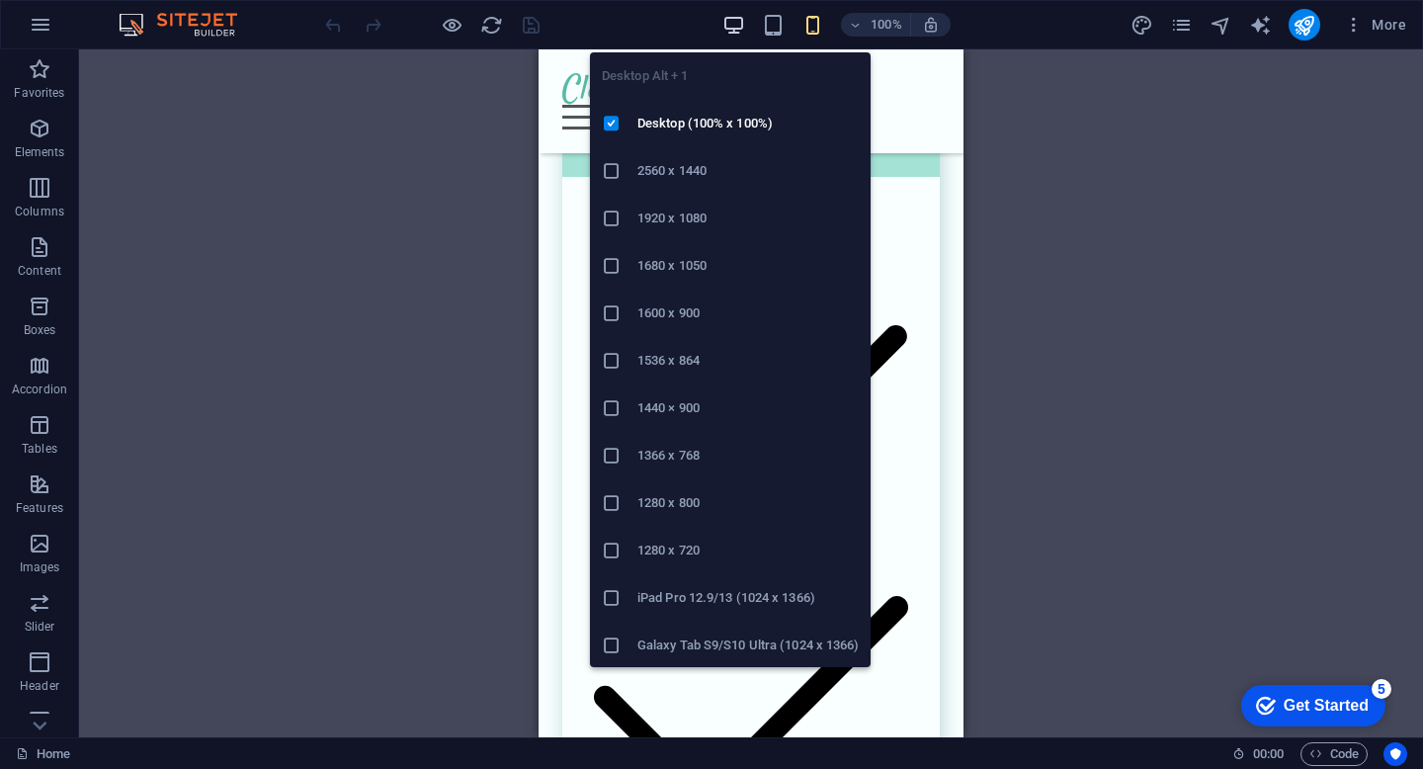
click at [741, 26] on icon "button" at bounding box center [733, 25] width 23 height 23
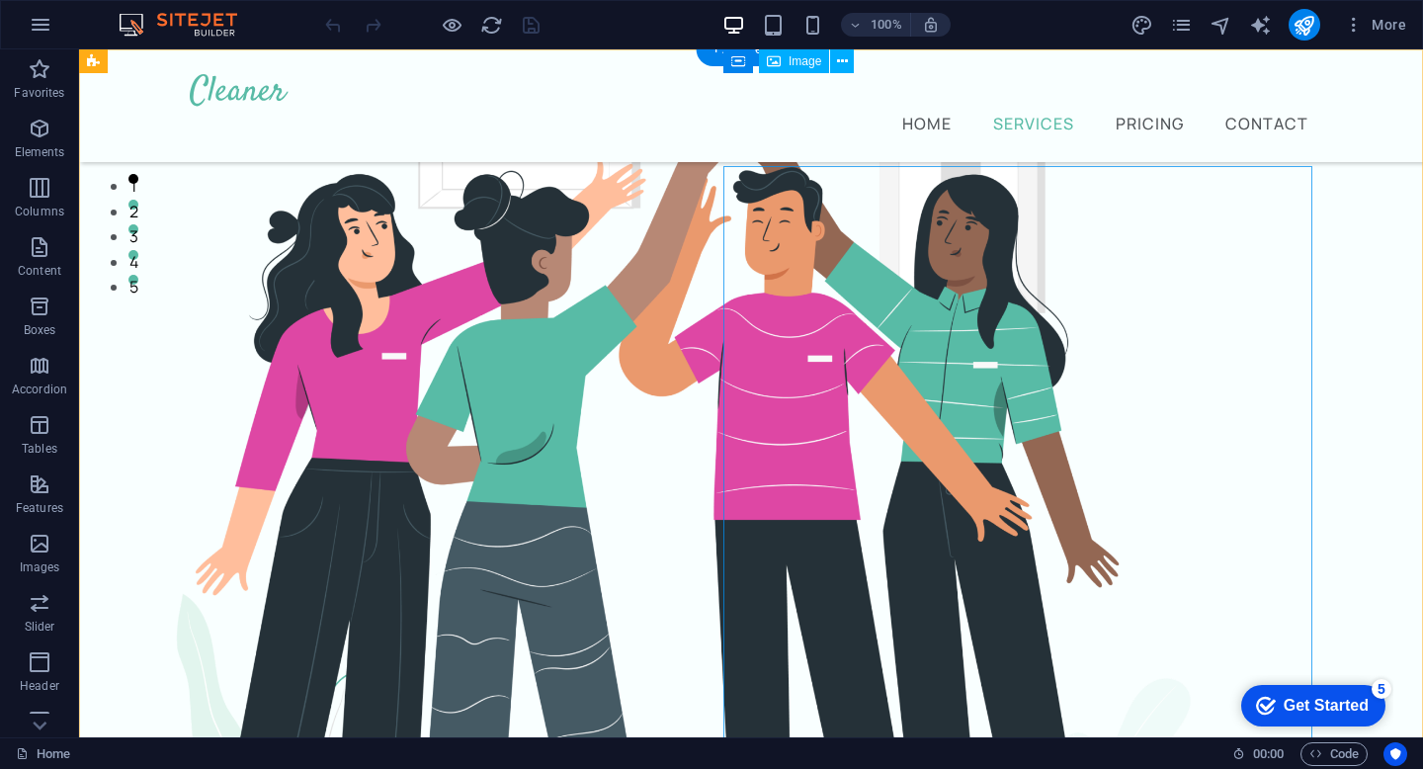
scroll to position [0, 0]
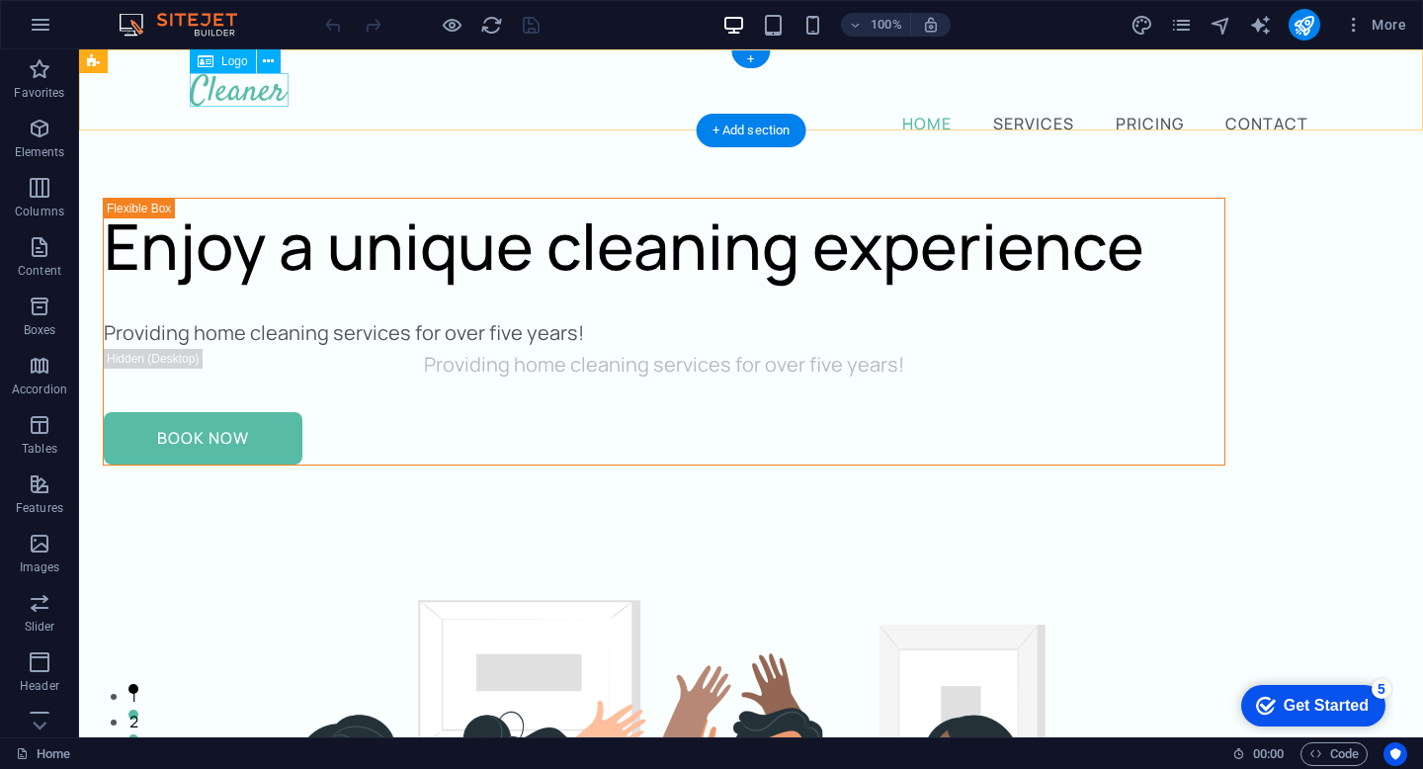
click at [279, 101] on div at bounding box center [751, 90] width 1122 height 34
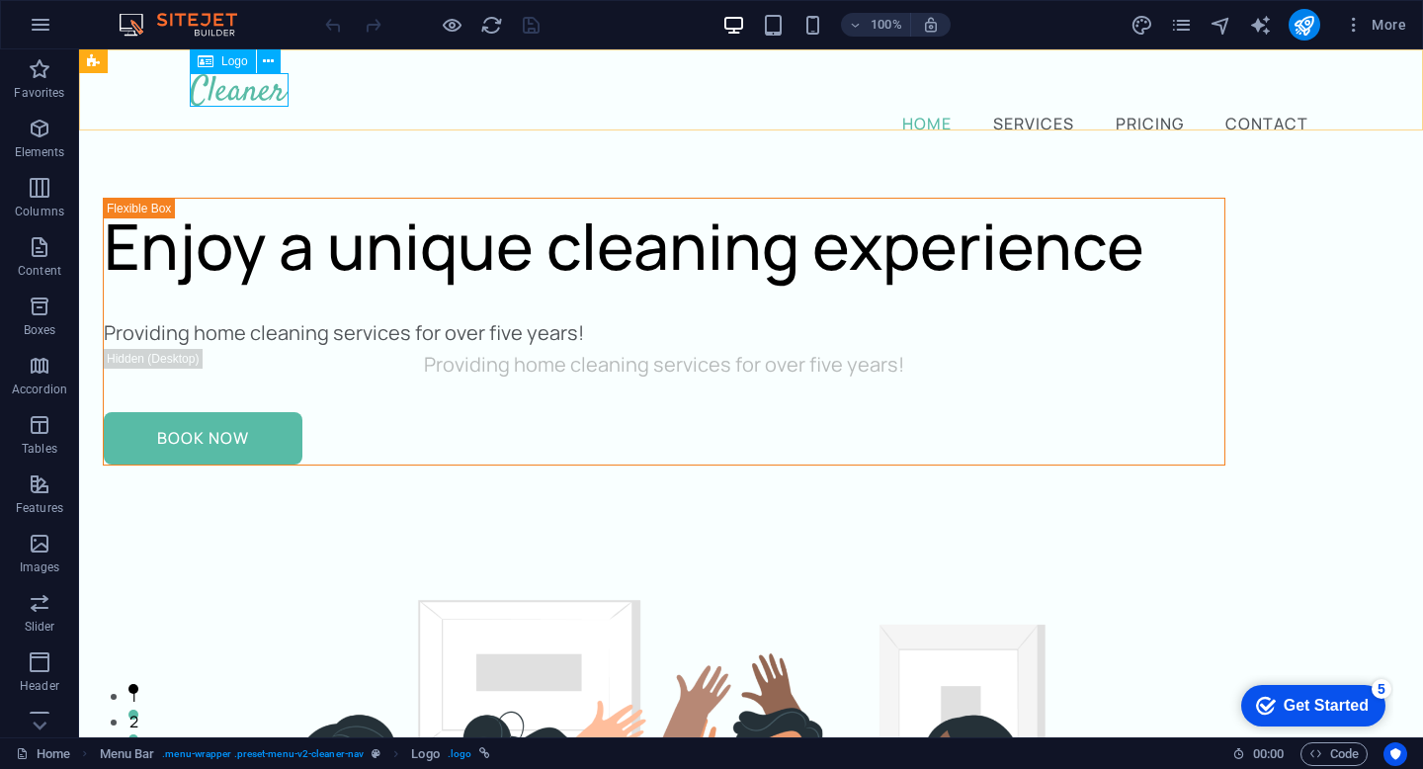
click at [222, 68] on div "Logo" at bounding box center [223, 61] width 66 height 24
click at [222, 62] on span "Logo" at bounding box center [234, 61] width 27 height 12
click at [44, 30] on icon "button" at bounding box center [41, 25] width 24 height 24
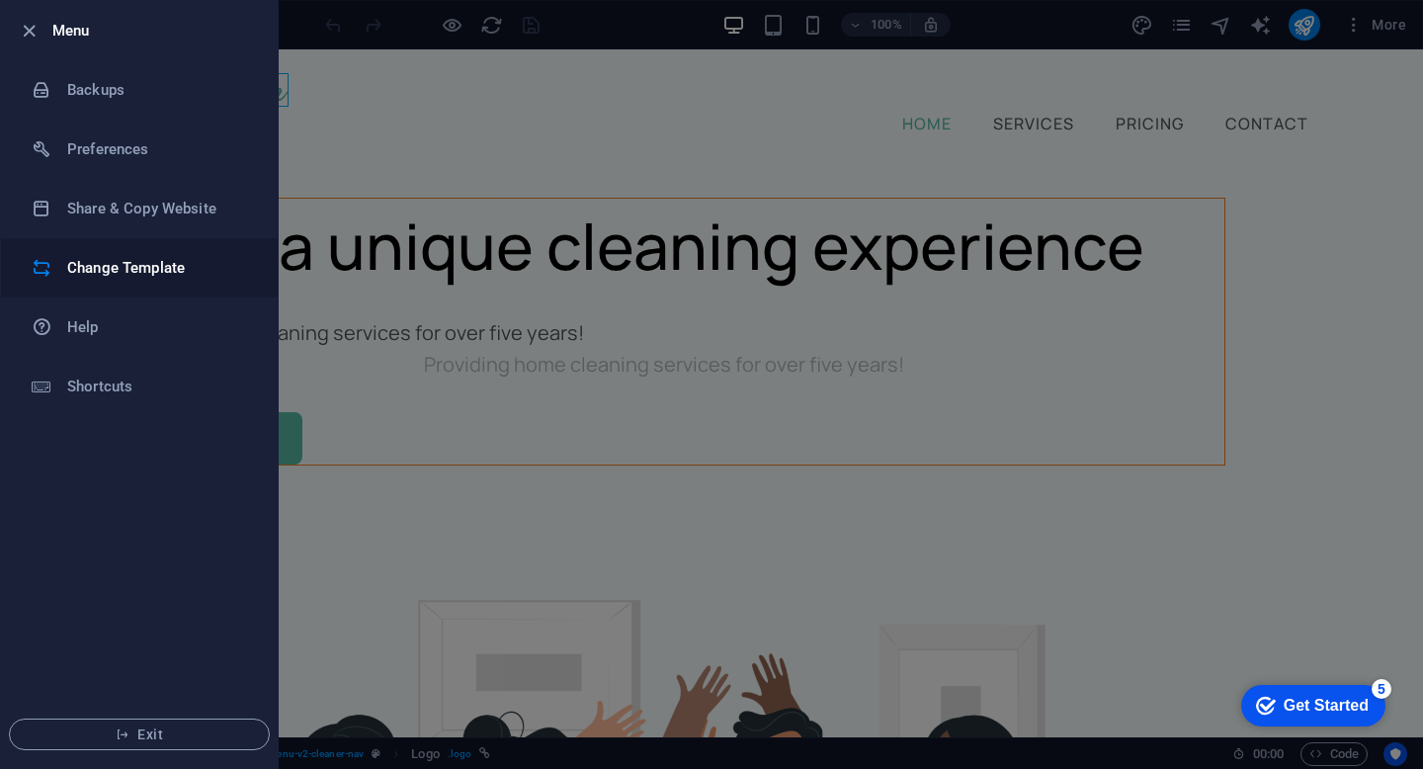
click at [142, 284] on li "Change Template" at bounding box center [139, 267] width 277 height 59
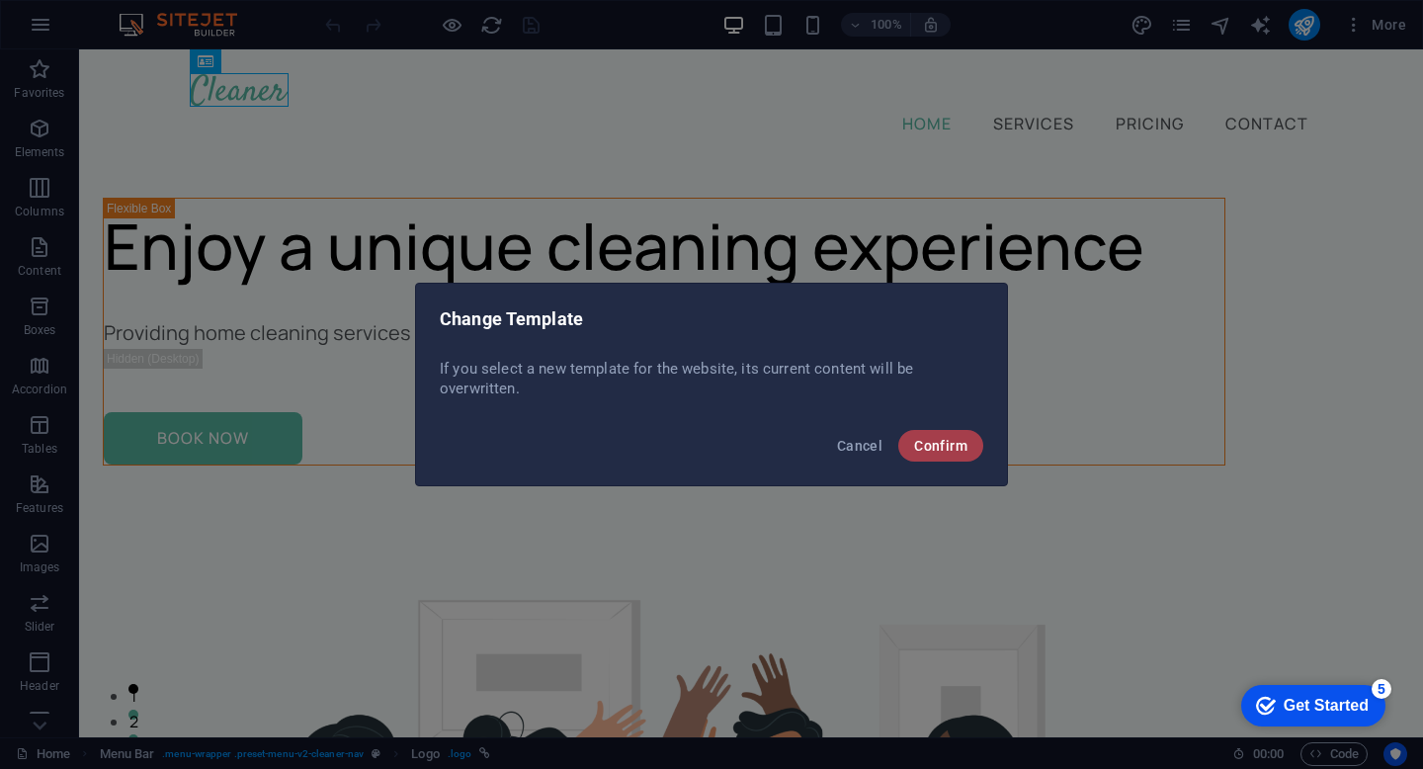
click at [909, 445] on button "Confirm" at bounding box center [940, 446] width 85 height 32
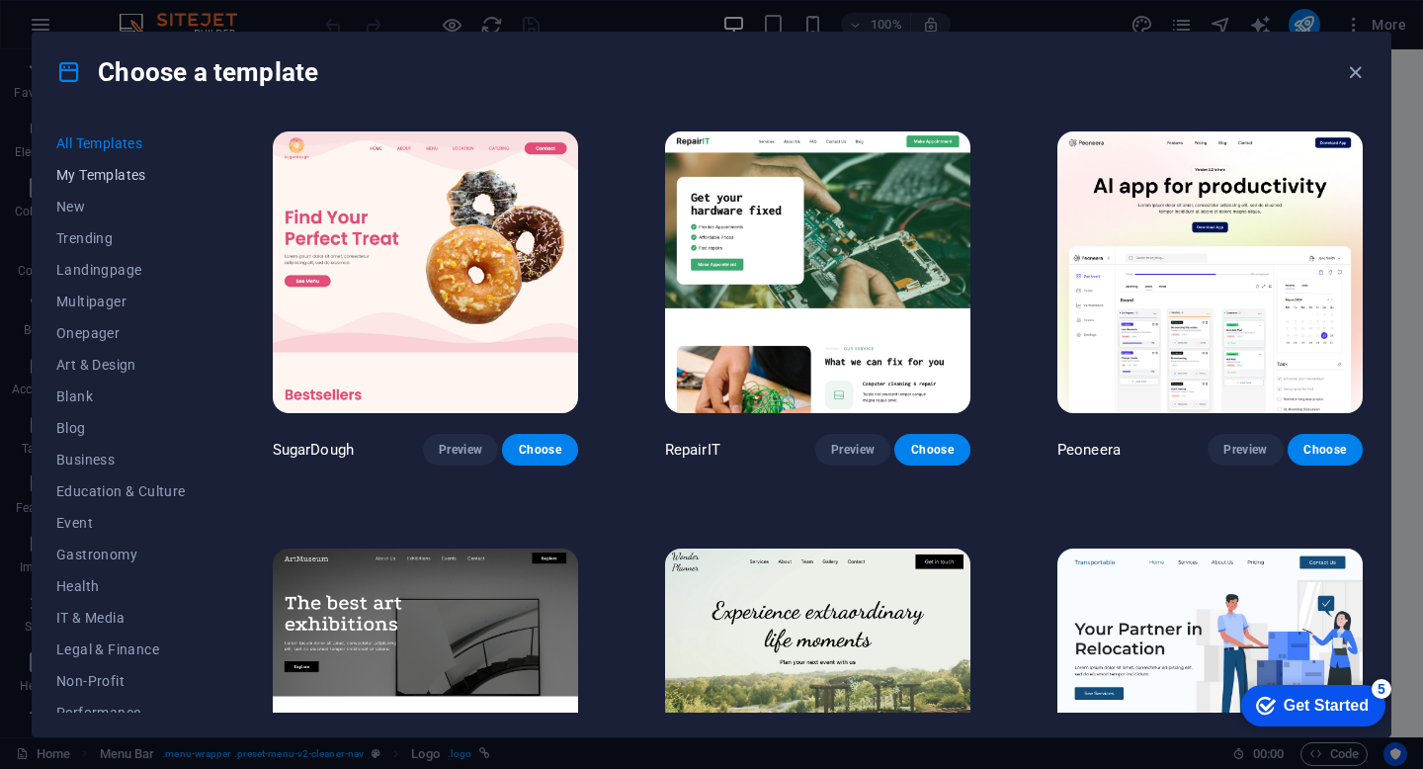
click at [134, 181] on span "My Templates" at bounding box center [120, 175] width 129 height 16
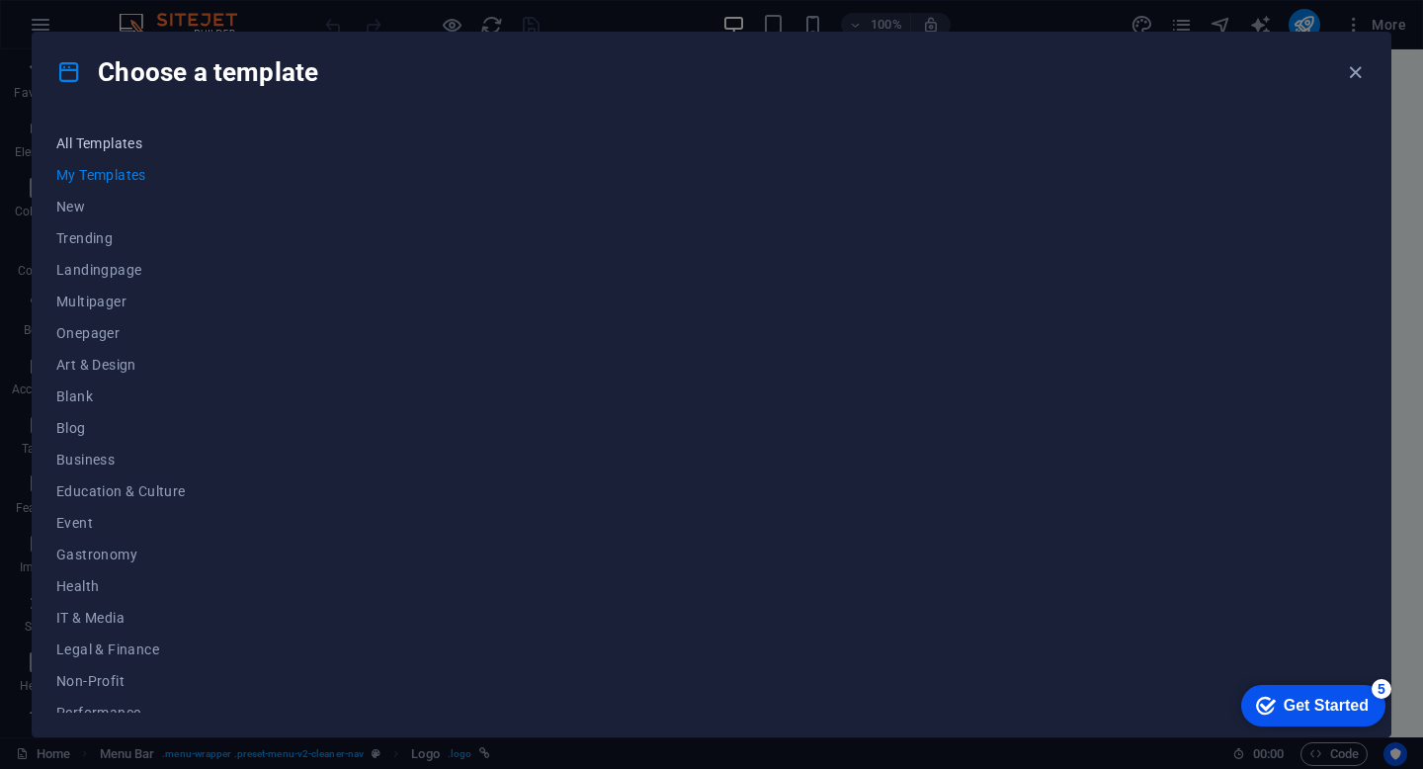
click at [131, 142] on span "All Templates" at bounding box center [120, 143] width 129 height 16
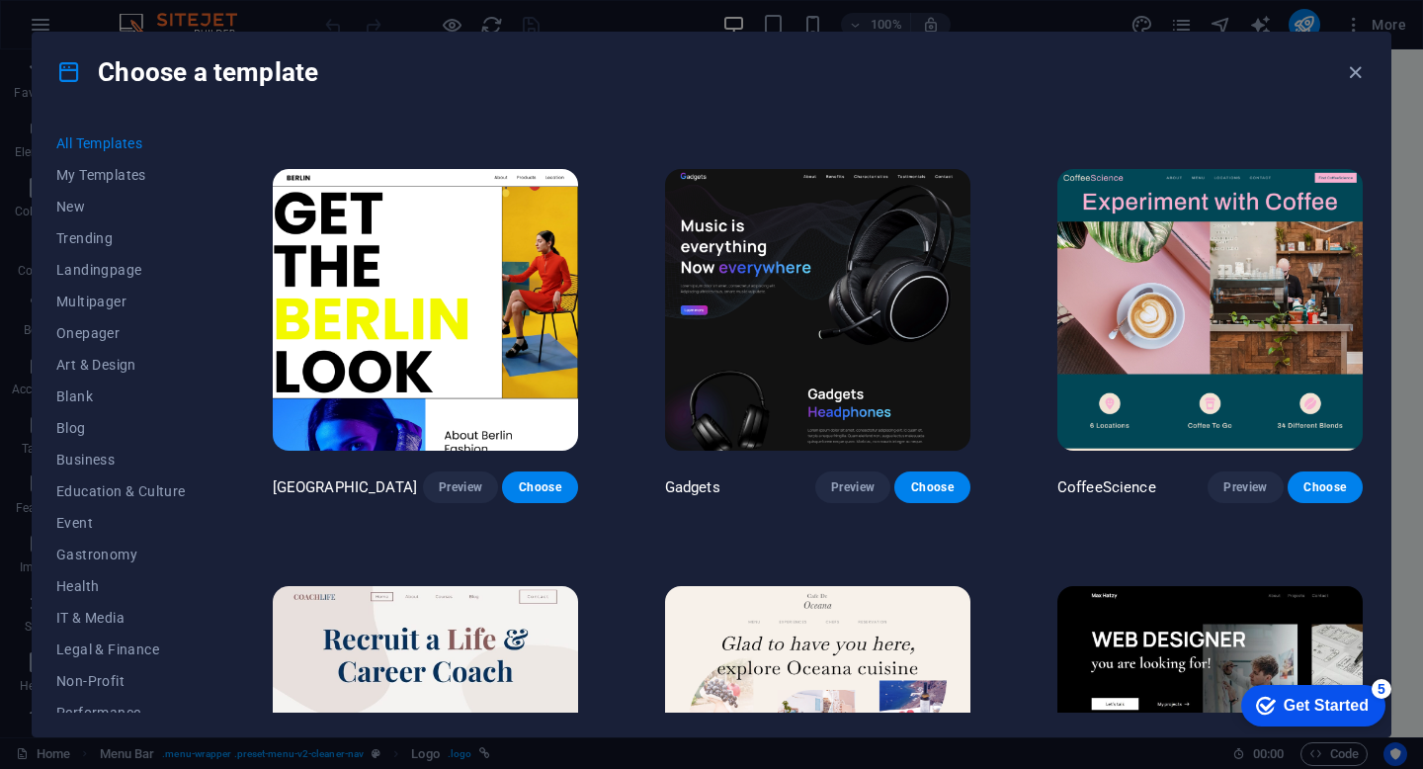
scroll to position [4554, 0]
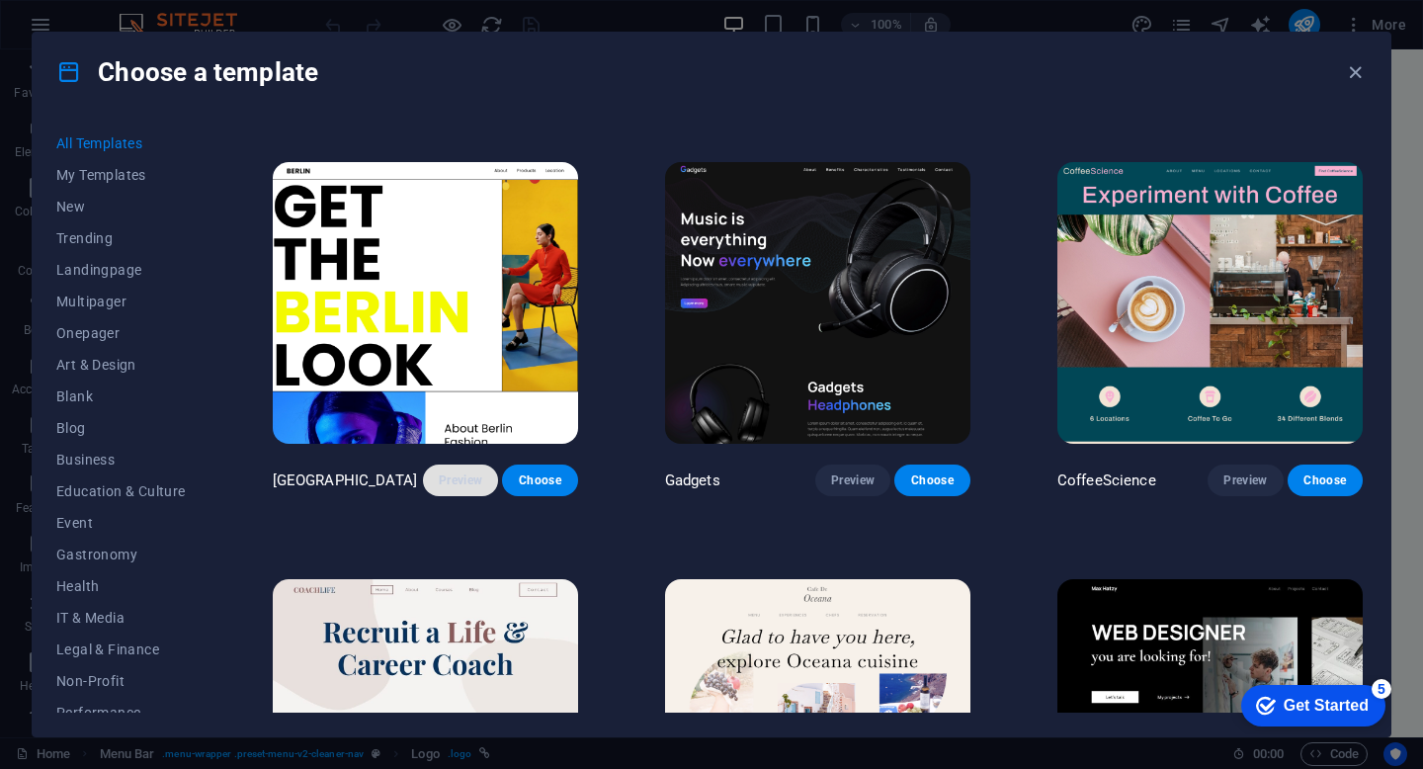
click at [455, 472] on span "Preview" at bounding box center [460, 480] width 43 height 16
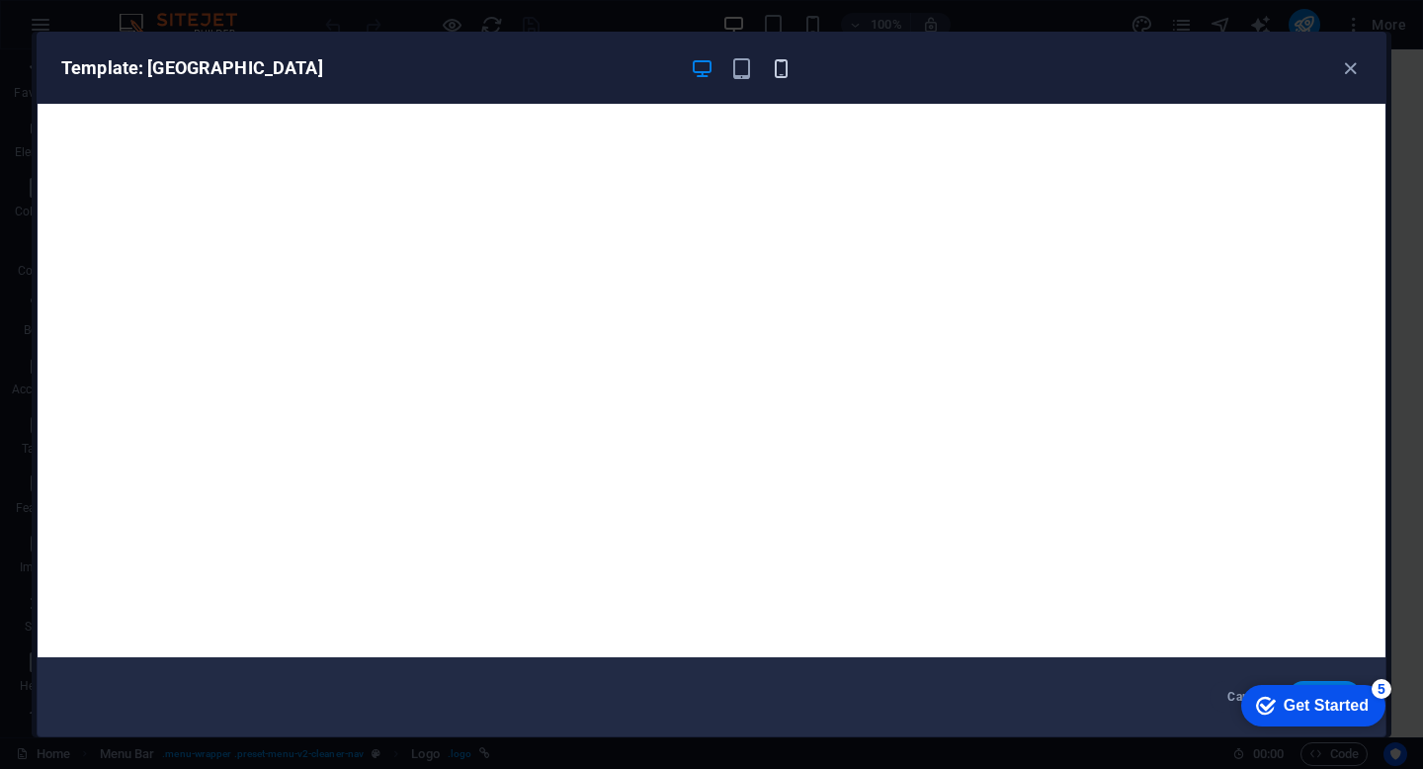
click at [776, 72] on icon "button" at bounding box center [781, 68] width 23 height 23
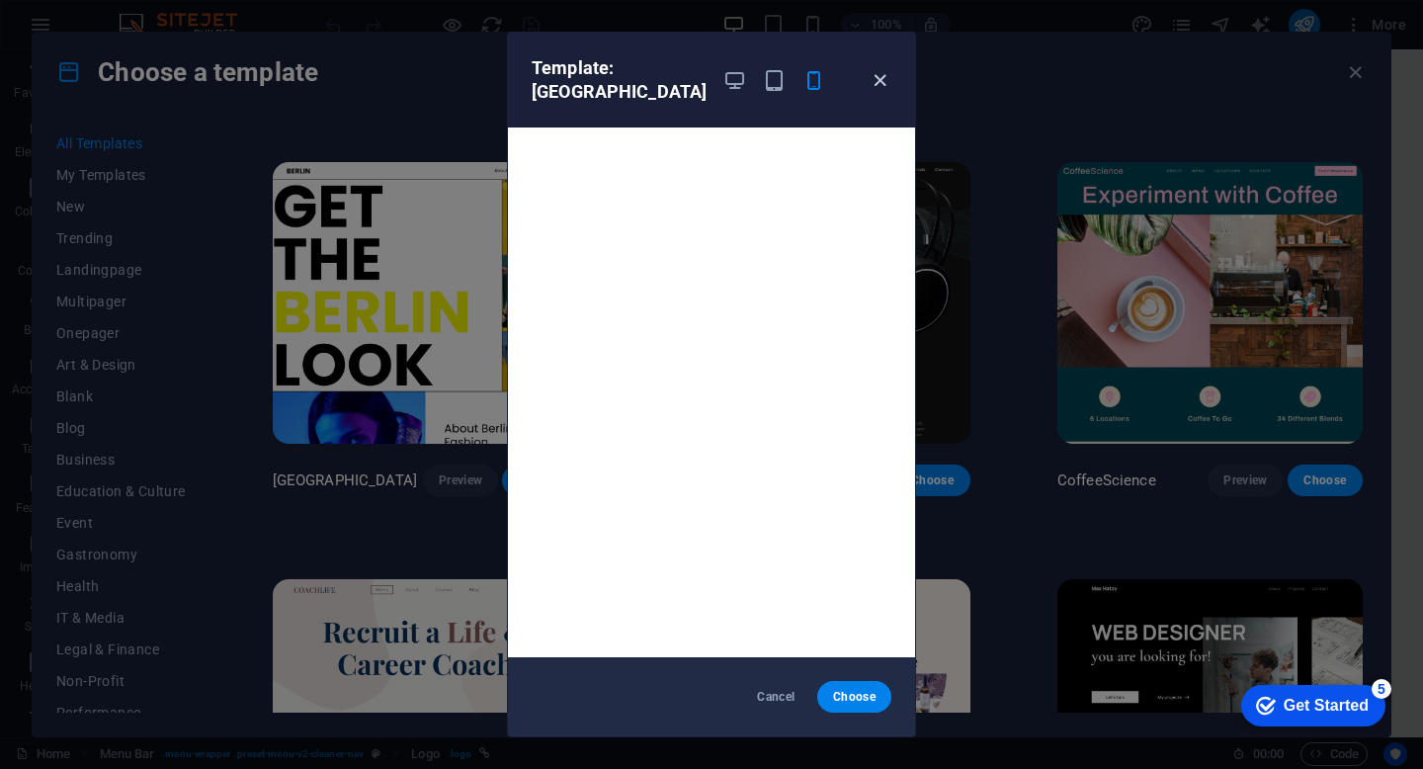
click at [875, 69] on icon "button" at bounding box center [880, 80] width 23 height 23
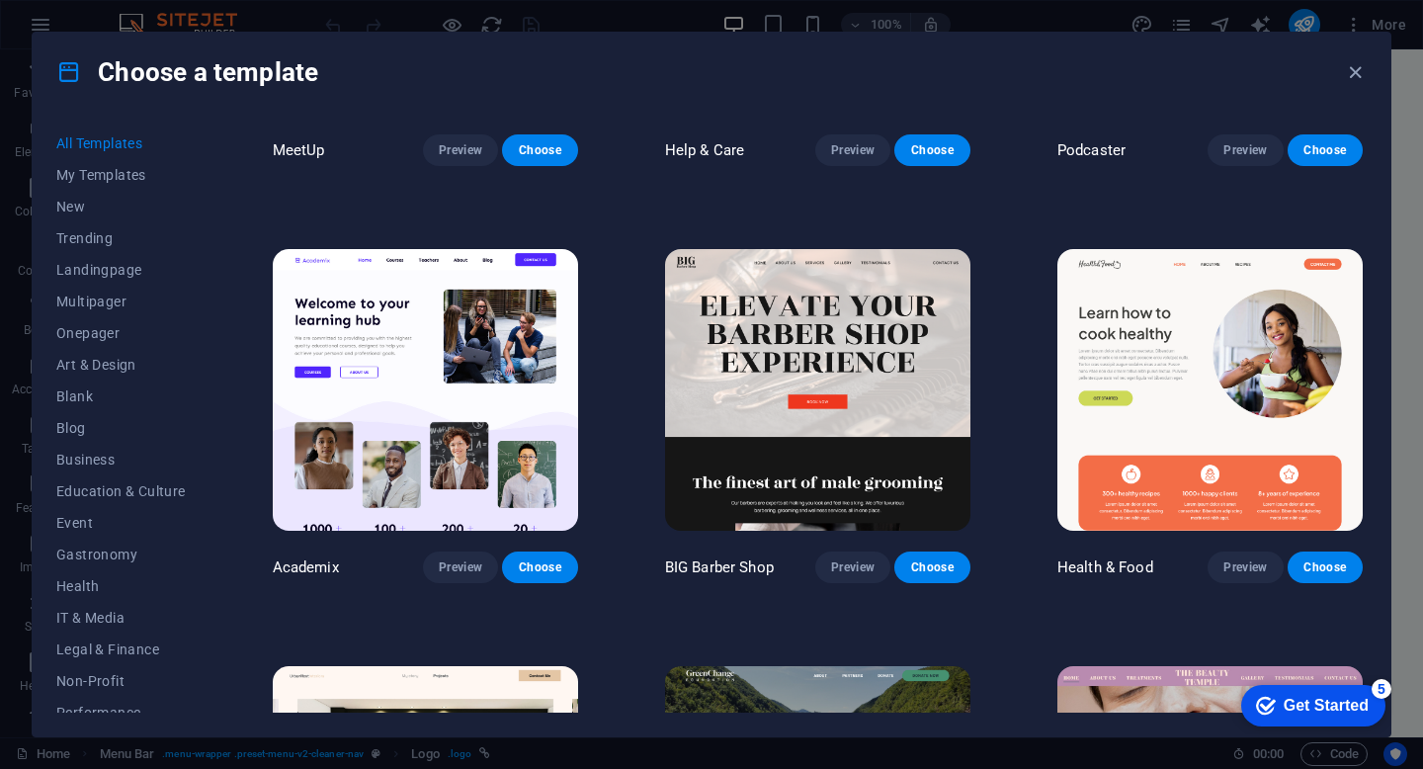
scroll to position [1550, 0]
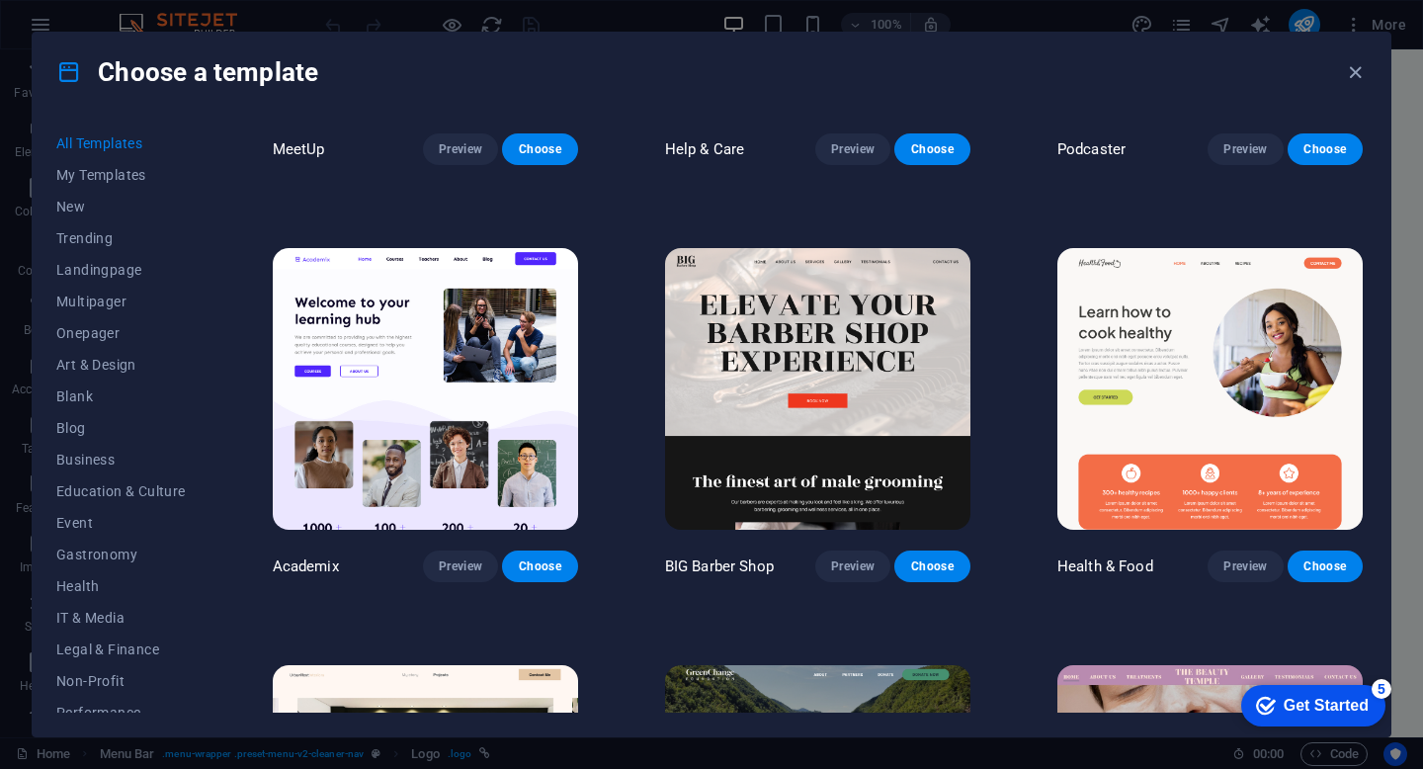
click at [463, 411] on img at bounding box center [425, 389] width 305 height 282
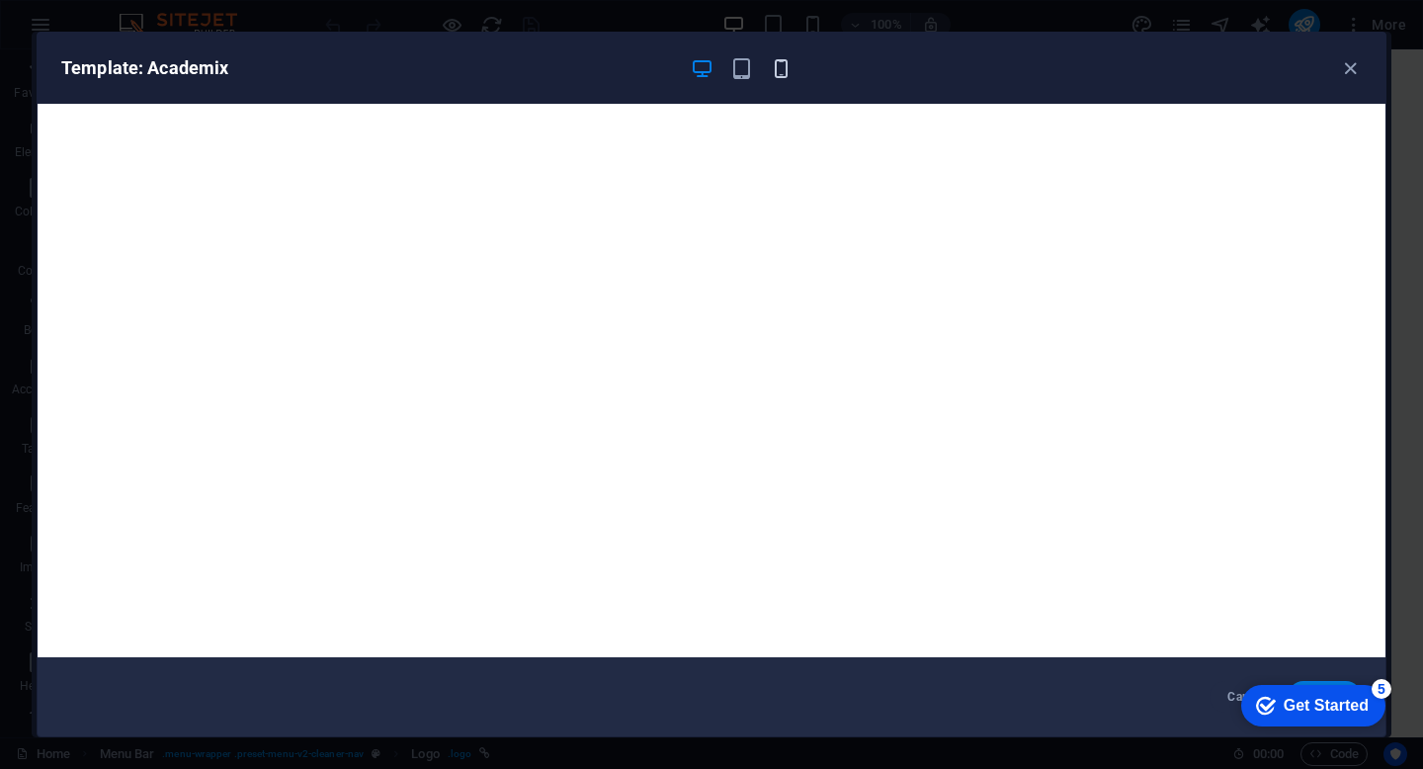
click at [772, 78] on icon "button" at bounding box center [781, 68] width 23 height 23
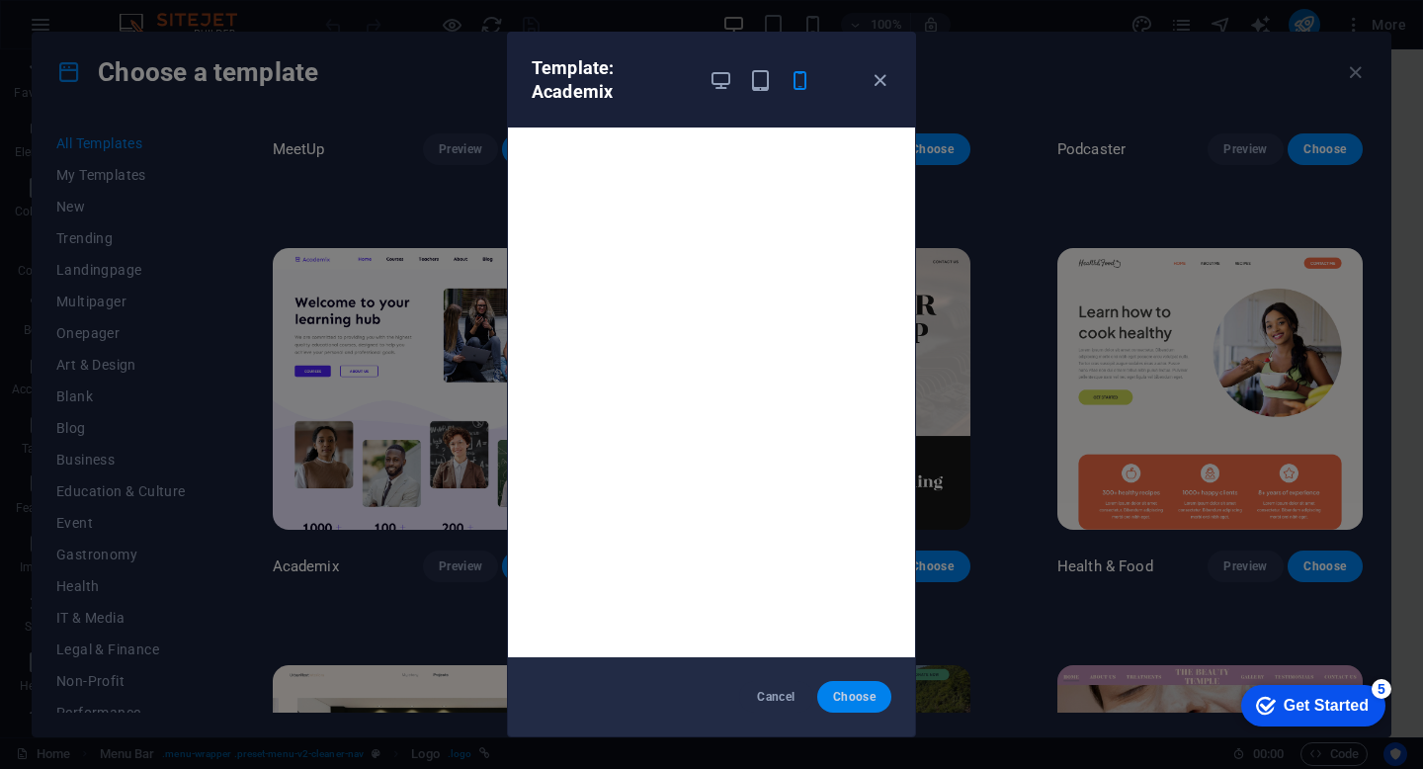
click at [854, 700] on span "Choose" at bounding box center [854, 697] width 42 height 16
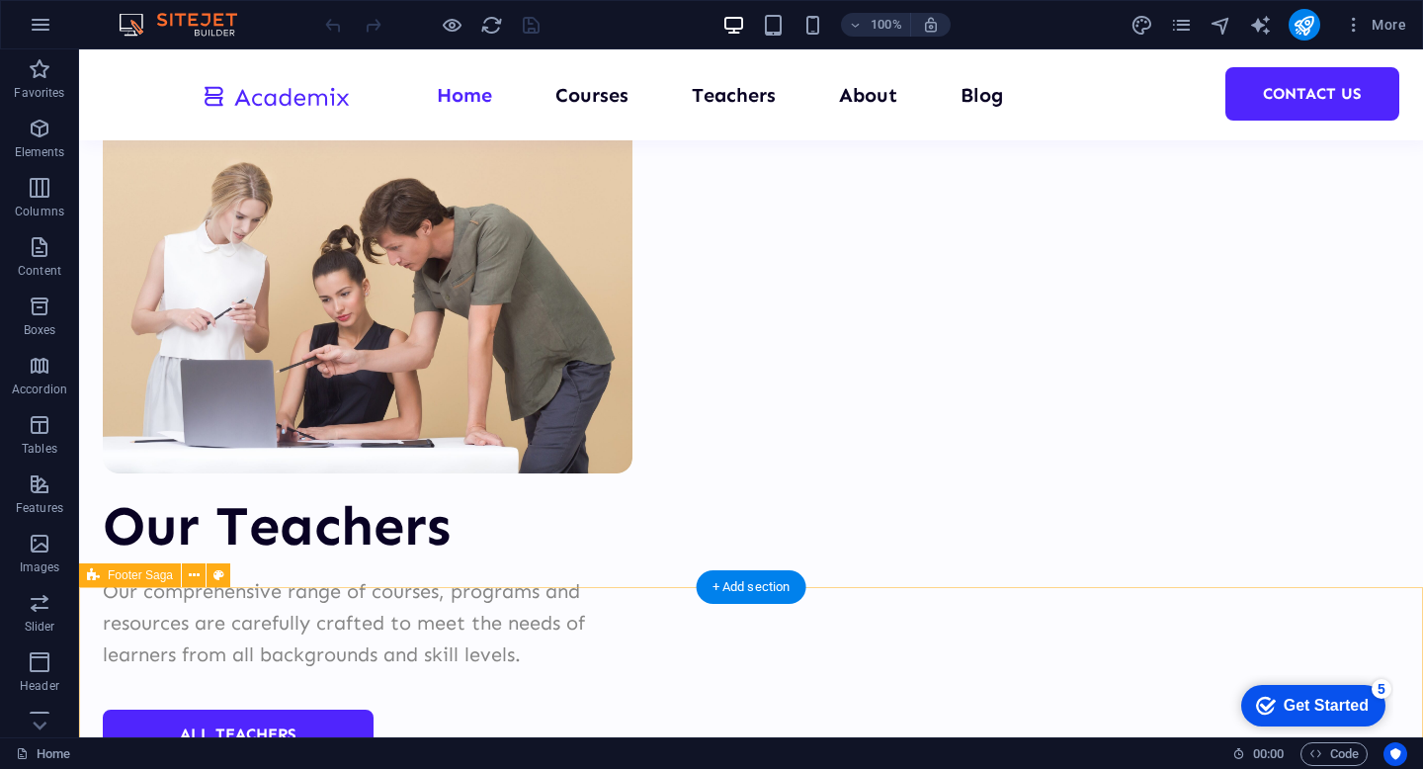
scroll to position [7603, 0]
